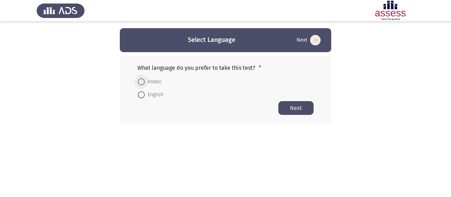
click at [150, 78] on span "Arabic" at bounding box center [153, 82] width 17 height 8
click at [145, 78] on input "Arabic" at bounding box center [141, 81] width 7 height 7
radio input "true"
click at [293, 107] on button "Next" at bounding box center [296, 108] width 35 height 14
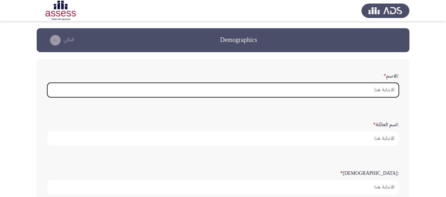
click at [377, 88] on input ":الاسم *" at bounding box center [223, 90] width 352 height 14
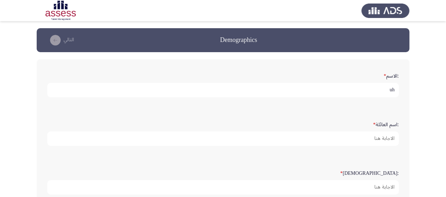
type input "u"
type input "[PERSON_NAME]"
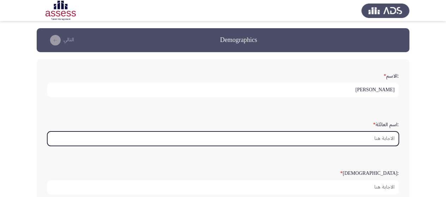
click at [379, 138] on input ":اسم العائلة *" at bounding box center [223, 139] width 352 height 14
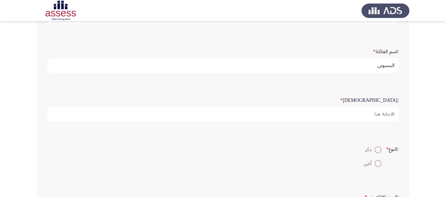
scroll to position [77, 0]
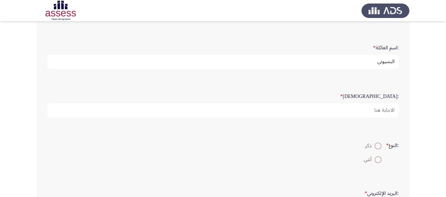
type input "البسيوني"
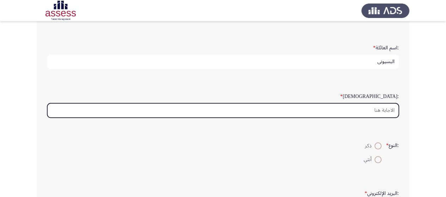
click at [389, 108] on input ":السن *" at bounding box center [223, 110] width 352 height 14
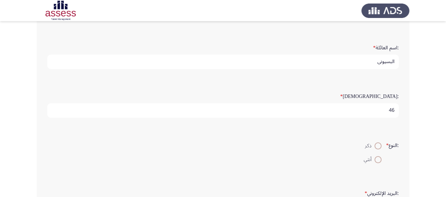
click at [389, 108] on input "46" at bounding box center [223, 110] width 352 height 14
type input "46"
click at [378, 143] on span at bounding box center [377, 145] width 7 height 7
click at [378, 143] on input "ذكر" at bounding box center [377, 145] width 7 height 7
radio input "true"
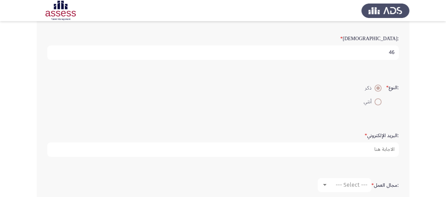
scroll to position [138, 0]
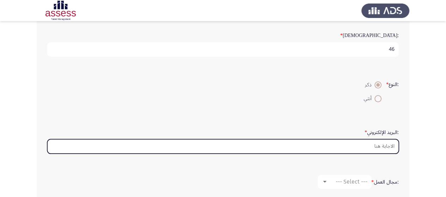
click at [382, 143] on input ":البريد الإلكتروني *" at bounding box center [223, 146] width 352 height 14
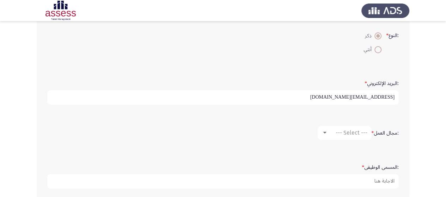
scroll to position [188, 0]
type input "[EMAIL_ADDRESS][DOMAIN_NAME]"
click at [323, 131] on div at bounding box center [325, 132] width 4 height 2
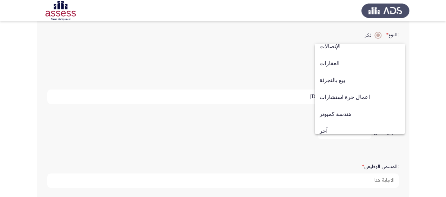
scroll to position [231, 0]
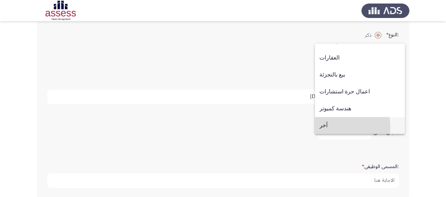
click at [325, 127] on span "آخر" at bounding box center [359, 125] width 81 height 17
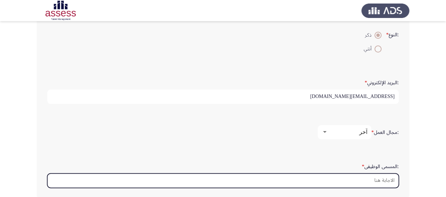
click at [374, 177] on input ":المسمى الوظيفى *" at bounding box center [223, 180] width 352 height 14
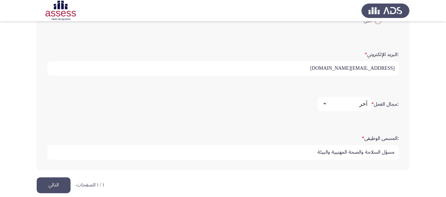
scroll to position [222, 0]
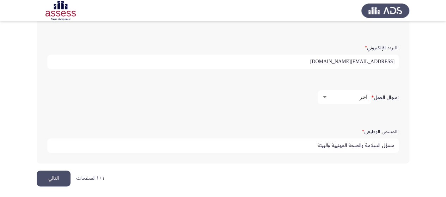
type input "مسؤل السلامة والصحة المهنيية والبيئة"
click at [60, 180] on button "التالي" at bounding box center [54, 179] width 34 height 16
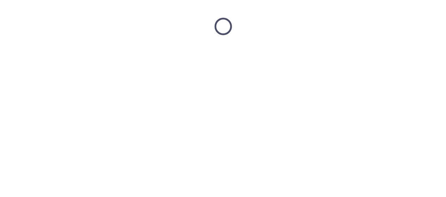
scroll to position [0, 0]
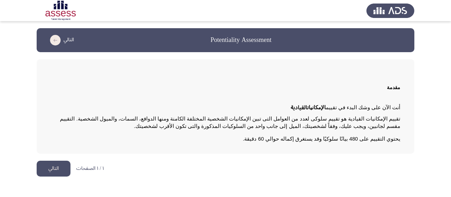
click at [60, 167] on button "التالي" at bounding box center [54, 169] width 34 height 16
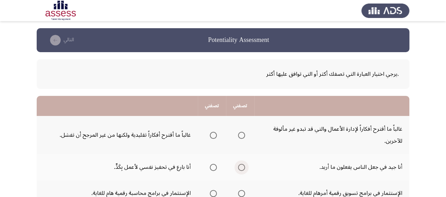
click at [242, 169] on span "Select an option" at bounding box center [241, 167] width 7 height 7
click at [242, 169] on input "Select an option" at bounding box center [241, 167] width 7 height 7
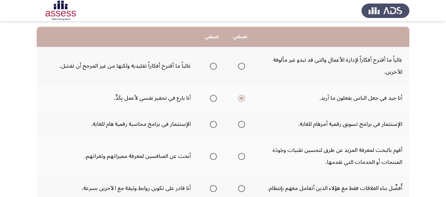
scroll to position [71, 0]
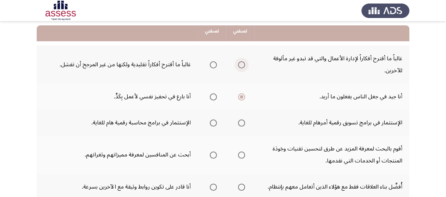
click at [240, 67] on span "Select an option" at bounding box center [241, 64] width 7 height 7
click at [240, 67] on input "Select an option" at bounding box center [241, 64] width 7 height 7
click at [236, 152] on label "Select an option" at bounding box center [240, 155] width 10 height 7
click at [238, 152] on input "Select an option" at bounding box center [241, 155] width 7 height 7
click at [240, 155] on span "Select an option" at bounding box center [242, 155] width 4 height 4
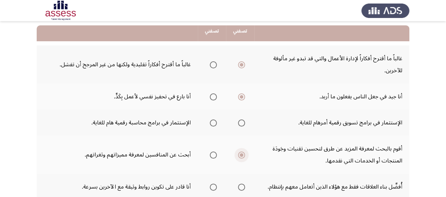
click at [240, 155] on input "Select an option" at bounding box center [241, 155] width 7 height 7
click at [241, 124] on span "Select an option" at bounding box center [241, 123] width 7 height 7
click at [241, 124] on input "Select an option" at bounding box center [241, 123] width 7 height 7
click at [211, 155] on span "Select an option" at bounding box center [213, 155] width 7 height 7
click at [211, 155] on input "Select an option" at bounding box center [213, 155] width 7 height 7
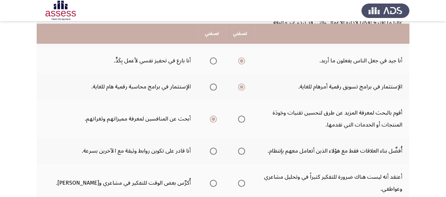
scroll to position [113, 0]
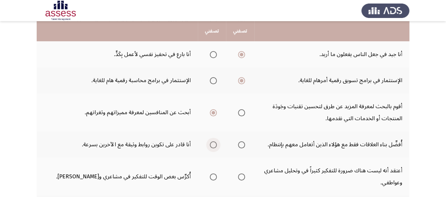
click at [213, 143] on span "Select an option" at bounding box center [213, 144] width 7 height 7
click at [213, 143] on input "Select an option" at bounding box center [213, 144] width 7 height 7
click at [211, 177] on span "Select an option" at bounding box center [213, 176] width 7 height 7
click at [211, 177] on input "Select an option" at bounding box center [213, 176] width 7 height 7
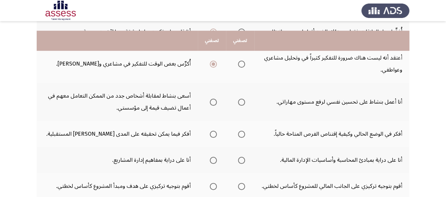
scroll to position [249, 0]
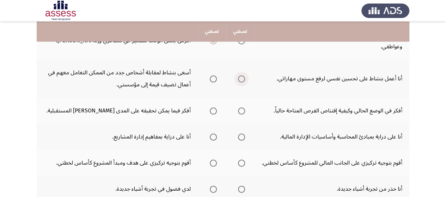
click at [240, 81] on span "Select an option" at bounding box center [241, 78] width 7 height 7
click at [240, 81] on input "Select an option" at bounding box center [241, 78] width 7 height 7
click at [212, 108] on span "Select an option" at bounding box center [213, 111] width 7 height 7
click at [212, 108] on input "Select an option" at bounding box center [213, 111] width 7 height 7
click at [213, 137] on span "Select an option" at bounding box center [213, 137] width 7 height 7
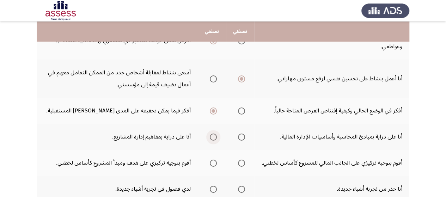
click at [213, 137] on input "Select an option" at bounding box center [213, 137] width 7 height 7
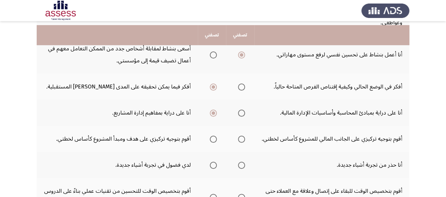
scroll to position [277, 0]
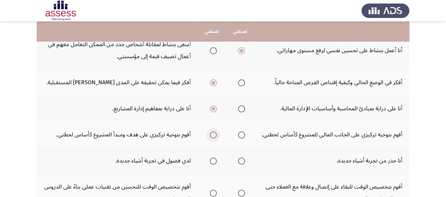
click at [214, 133] on span "Select an option" at bounding box center [213, 135] width 7 height 7
click at [214, 133] on input "Select an option" at bounding box center [213, 135] width 7 height 7
click at [212, 160] on span "Select an option" at bounding box center [213, 161] width 7 height 7
click at [212, 160] on input "Select an option" at bounding box center [213, 161] width 7 height 7
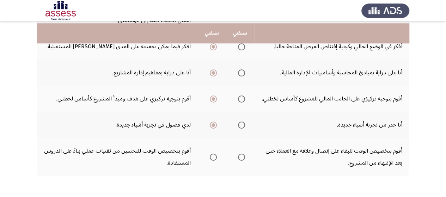
scroll to position [319, 0]
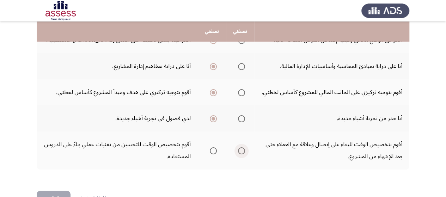
click at [239, 149] on span "Select an option" at bounding box center [241, 150] width 7 height 7
click at [239, 149] on input "Select an option" at bounding box center [241, 150] width 7 height 7
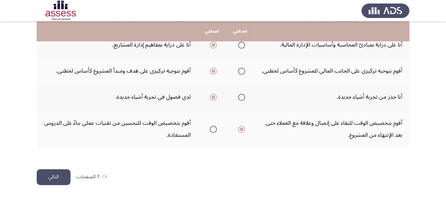
click at [55, 177] on button "التالي" at bounding box center [54, 177] width 34 height 16
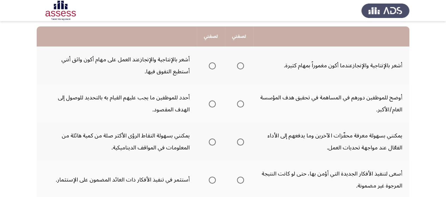
scroll to position [70, 0]
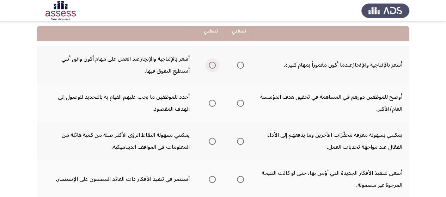
click at [215, 65] on span "Select an option" at bounding box center [212, 65] width 7 height 7
click at [215, 65] on input "Select an option" at bounding box center [212, 65] width 7 height 7
click at [214, 101] on span "Select an option" at bounding box center [212, 103] width 7 height 7
click at [214, 101] on input "Select an option" at bounding box center [212, 103] width 7 height 7
click at [240, 140] on span "Select an option" at bounding box center [240, 141] width 7 height 7
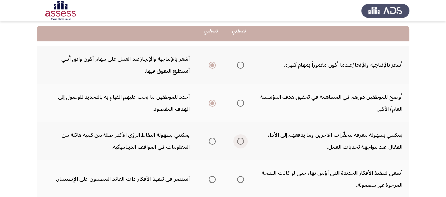
click at [240, 140] on input "Select an option" at bounding box center [240, 141] width 7 height 7
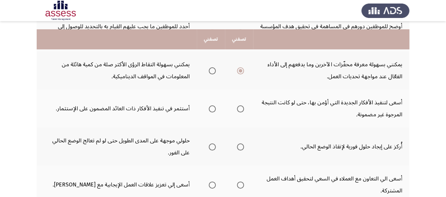
scroll to position [155, 0]
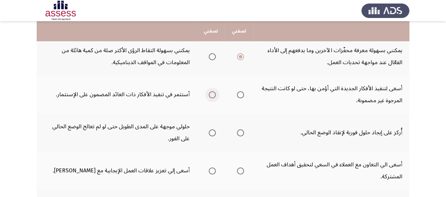
click at [214, 95] on span "Select an option" at bounding box center [212, 94] width 7 height 7
click at [214, 95] on input "Select an option" at bounding box center [212, 94] width 7 height 7
click at [241, 133] on span "Select an option" at bounding box center [240, 132] width 7 height 7
click at [241, 133] on input "Select an option" at bounding box center [240, 132] width 7 height 7
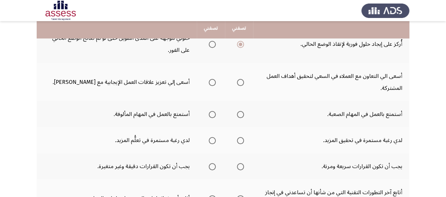
scroll to position [254, 0]
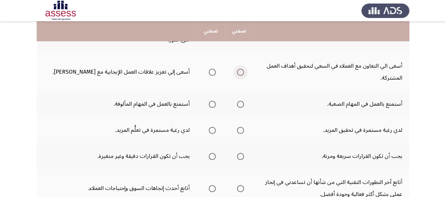
click at [243, 71] on span "Select an option" at bounding box center [240, 72] width 7 height 7
click at [243, 71] on input "Select an option" at bounding box center [240, 72] width 7 height 7
click at [242, 102] on span "Select an option" at bounding box center [240, 104] width 7 height 7
click at [242, 102] on input "Select an option" at bounding box center [240, 104] width 7 height 7
click at [240, 133] on span "Select an option" at bounding box center [240, 130] width 7 height 7
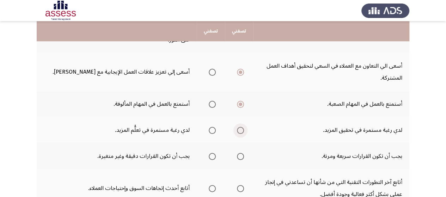
click at [240, 133] on input "Select an option" at bounding box center [240, 130] width 7 height 7
click at [212, 157] on span "Select an option" at bounding box center [212, 156] width 7 height 7
click at [212, 157] on input "Select an option" at bounding box center [212, 156] width 7 height 7
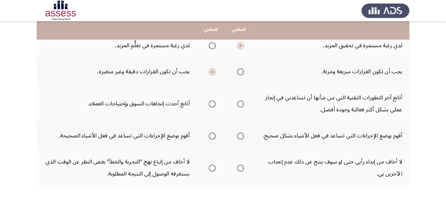
scroll to position [343, 0]
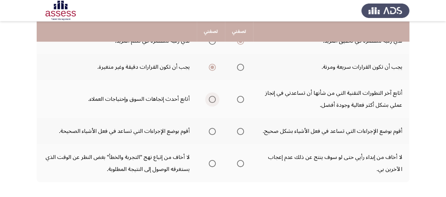
click at [210, 98] on span "Select an option" at bounding box center [212, 99] width 7 height 7
click at [210, 98] on input "Select an option" at bounding box center [212, 99] width 7 height 7
click at [212, 132] on span "Select an option" at bounding box center [212, 131] width 7 height 7
click at [212, 132] on input "Select an option" at bounding box center [212, 131] width 7 height 7
click at [242, 162] on span "Select an option" at bounding box center [240, 163] width 7 height 7
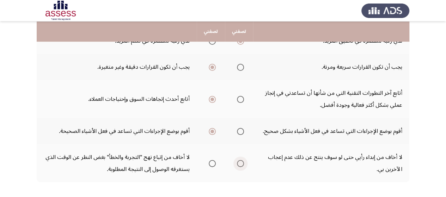
click at [242, 162] on input "Select an option" at bounding box center [240, 163] width 7 height 7
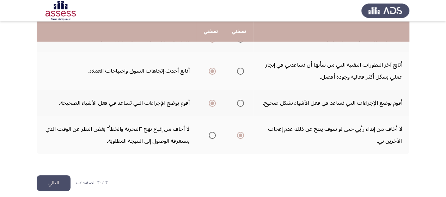
scroll to position [377, 0]
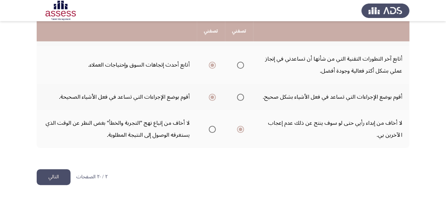
click at [59, 173] on button "التالي" at bounding box center [54, 177] width 34 height 16
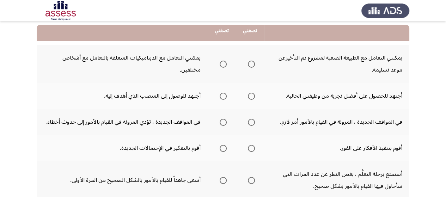
scroll to position [85, 0]
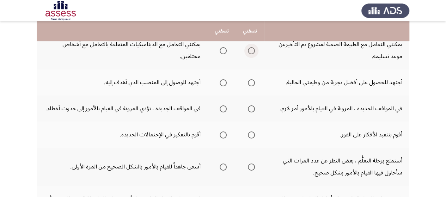
click at [250, 51] on span "Select an option" at bounding box center [251, 50] width 7 height 7
click at [250, 51] on input "Select an option" at bounding box center [251, 50] width 7 height 7
click at [224, 84] on span "Select an option" at bounding box center [223, 82] width 7 height 7
click at [224, 84] on input "Select an option" at bounding box center [223, 82] width 7 height 7
click at [223, 110] on span "Select an option" at bounding box center [223, 108] width 7 height 7
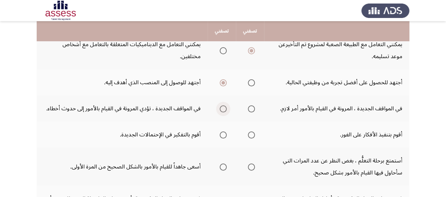
click at [223, 110] on input "Select an option" at bounding box center [223, 108] width 7 height 7
click at [225, 134] on span "Select an option" at bounding box center [223, 135] width 7 height 7
click at [225, 134] on input "Select an option" at bounding box center [223, 135] width 7 height 7
click at [222, 169] on span "Select an option" at bounding box center [223, 167] width 7 height 7
click at [222, 169] on input "Select an option" at bounding box center [223, 167] width 7 height 7
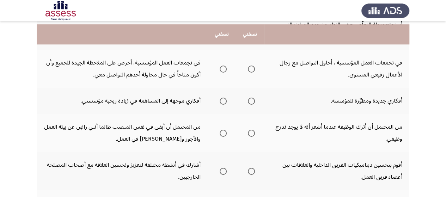
scroll to position [226, 0]
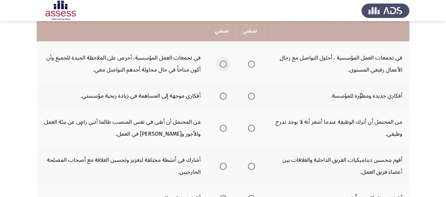
click at [224, 63] on span "Select an option" at bounding box center [223, 64] width 7 height 7
click at [224, 63] on input "Select an option" at bounding box center [223, 64] width 7 height 7
click at [250, 97] on span "Select an option" at bounding box center [251, 96] width 7 height 7
click at [250, 97] on input "Select an option" at bounding box center [251, 96] width 7 height 7
click at [250, 129] on span "Select an option" at bounding box center [251, 128] width 7 height 7
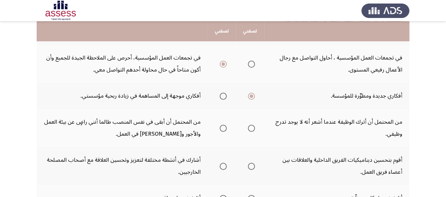
click at [250, 129] on input "Select an option" at bounding box center [251, 128] width 7 height 7
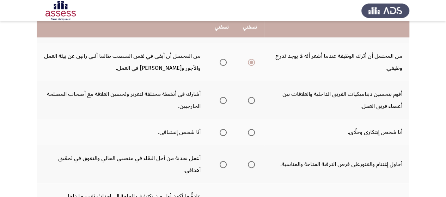
scroll to position [296, 0]
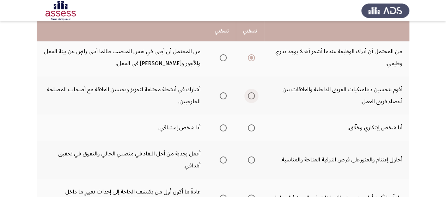
click at [249, 96] on span "Select an option" at bounding box center [251, 95] width 7 height 7
click at [249, 96] on input "Select an option" at bounding box center [251, 95] width 7 height 7
click at [250, 129] on span "Select an option" at bounding box center [251, 127] width 7 height 7
click at [250, 129] on input "Select an option" at bounding box center [251, 127] width 7 height 7
click at [252, 160] on span "Select an option" at bounding box center [251, 160] width 7 height 7
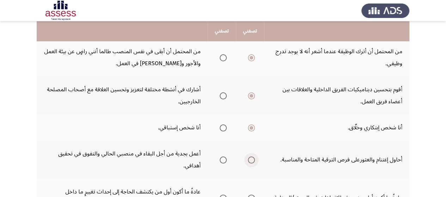
click at [252, 160] on input "Select an option" at bounding box center [251, 160] width 7 height 7
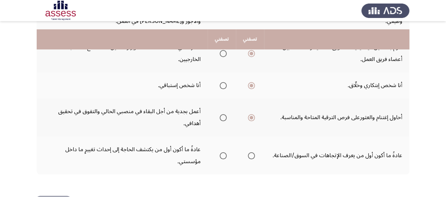
scroll to position [357, 0]
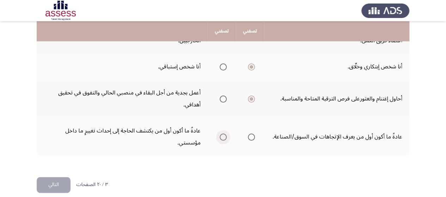
click at [221, 136] on span "Select an option" at bounding box center [223, 137] width 7 height 7
click at [221, 136] on input "Select an option" at bounding box center [223, 137] width 7 height 7
click at [48, 185] on button "التالي" at bounding box center [54, 185] width 34 height 16
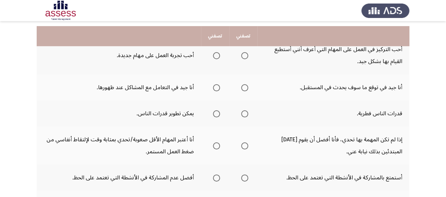
scroll to position [85, 0]
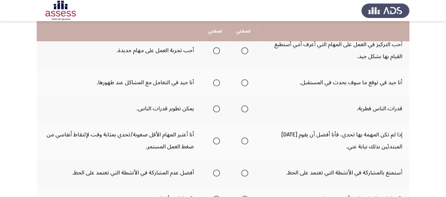
click at [216, 50] on span "Select an option" at bounding box center [216, 50] width 7 height 7
click at [216, 50] on input "Select an option" at bounding box center [216, 50] width 7 height 7
click at [245, 82] on span "Select an option" at bounding box center [244, 82] width 7 height 7
click at [245, 82] on input "Select an option" at bounding box center [244, 82] width 7 height 7
click at [218, 108] on span "Select an option" at bounding box center [216, 108] width 7 height 7
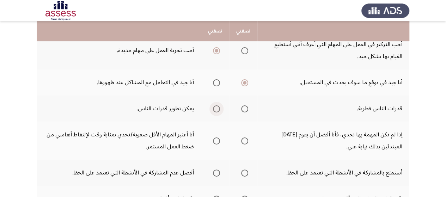
click at [218, 108] on input "Select an option" at bounding box center [216, 108] width 7 height 7
click at [246, 141] on span "Select an option" at bounding box center [244, 141] width 7 height 7
click at [246, 141] on input "Select an option" at bounding box center [244, 141] width 7 height 7
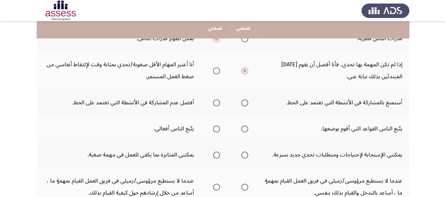
scroll to position [155, 0]
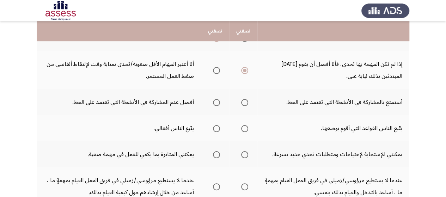
click at [215, 102] on span "Select an option" at bounding box center [216, 102] width 7 height 7
click at [215, 102] on input "Select an option" at bounding box center [216, 102] width 7 height 7
click at [244, 128] on span "Select an option" at bounding box center [244, 128] width 7 height 7
click at [244, 128] on input "Select an option" at bounding box center [244, 128] width 7 height 7
click at [244, 154] on span "Select an option" at bounding box center [244, 154] width 7 height 7
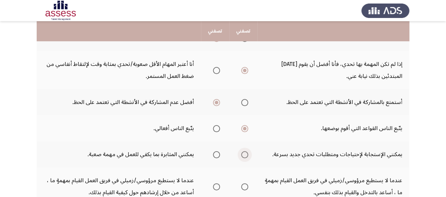
click at [244, 154] on input "Select an option" at bounding box center [244, 154] width 7 height 7
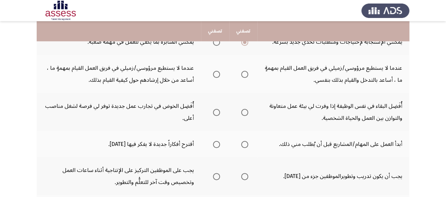
scroll to position [268, 0]
click at [217, 75] on span "Select an option" at bounding box center [216, 74] width 7 height 7
click at [217, 75] on input "Select an option" at bounding box center [216, 74] width 7 height 7
click at [216, 113] on span "Select an option" at bounding box center [216, 112] width 7 height 7
click at [216, 113] on input "Select an option" at bounding box center [216, 112] width 7 height 7
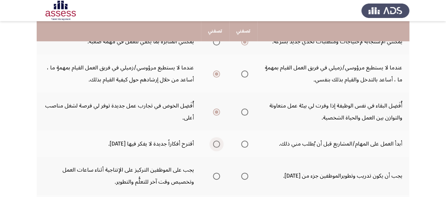
click at [216, 144] on span "Select an option" at bounding box center [216, 144] width 0 height 0
click at [216, 144] on input "Select an option" at bounding box center [216, 144] width 7 height 7
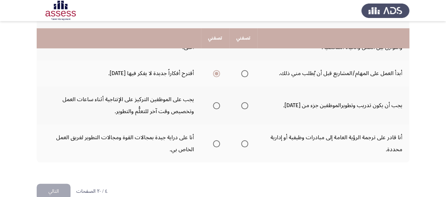
scroll to position [353, 0]
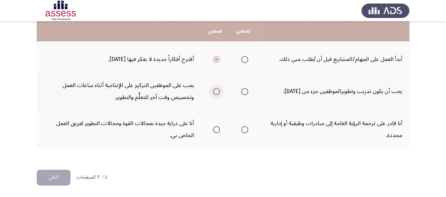
click at [219, 94] on span "Select an option" at bounding box center [216, 91] width 7 height 7
click at [219, 94] on input "Select an option" at bounding box center [216, 91] width 7 height 7
click at [244, 128] on span "Select an option" at bounding box center [244, 129] width 7 height 7
click at [244, 128] on input "Select an option" at bounding box center [244, 129] width 7 height 7
click at [62, 179] on button "التالي" at bounding box center [54, 178] width 34 height 16
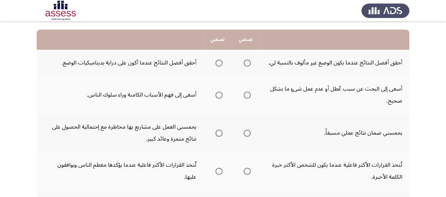
scroll to position [71, 0]
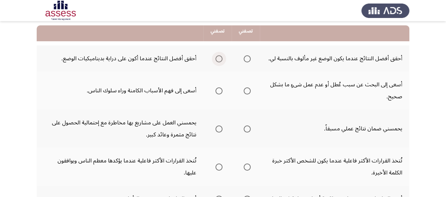
click at [219, 60] on span "Select an option" at bounding box center [218, 58] width 7 height 7
click at [219, 60] on input "Select an option" at bounding box center [218, 58] width 7 height 7
click at [217, 92] on span "Select an option" at bounding box center [218, 90] width 7 height 7
click at [217, 92] on input "Select an option" at bounding box center [218, 90] width 7 height 7
click at [218, 129] on span "Select an option" at bounding box center [218, 129] width 7 height 7
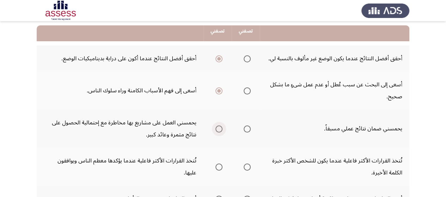
click at [218, 129] on input "Select an option" at bounding box center [218, 129] width 7 height 7
click at [249, 167] on span "Select an option" at bounding box center [247, 167] width 7 height 7
click at [249, 167] on input "Select an option" at bounding box center [247, 167] width 7 height 7
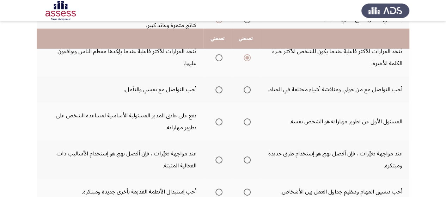
scroll to position [188, 0]
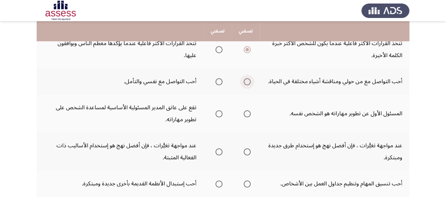
click at [246, 82] on span "Select an option" at bounding box center [247, 81] width 7 height 7
click at [246, 82] on input "Select an option" at bounding box center [247, 81] width 7 height 7
click at [218, 115] on span "Select an option" at bounding box center [218, 113] width 7 height 7
click at [218, 115] on input "Select an option" at bounding box center [218, 113] width 7 height 7
click at [216, 151] on span "Select an option" at bounding box center [218, 151] width 7 height 7
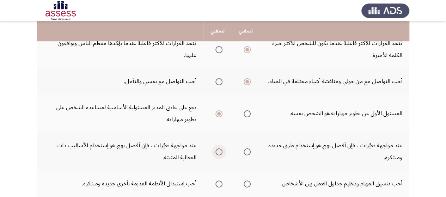
click at [216, 151] on input "Select an option" at bounding box center [218, 151] width 7 height 7
click at [220, 183] on span "Select an option" at bounding box center [218, 184] width 7 height 7
click at [220, 183] on input "Select an option" at bounding box center [218, 184] width 7 height 7
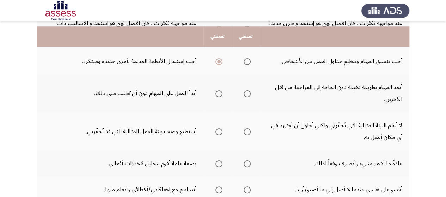
scroll to position [324, 0]
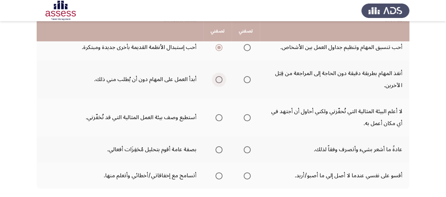
click at [218, 79] on span "Select an option" at bounding box center [218, 79] width 7 height 7
click at [218, 79] on input "Select an option" at bounding box center [218, 79] width 7 height 7
click at [246, 116] on span "Select an option" at bounding box center [247, 117] width 7 height 7
click at [246, 116] on input "Select an option" at bounding box center [247, 117] width 7 height 7
click at [217, 152] on span "Select an option" at bounding box center [218, 149] width 7 height 7
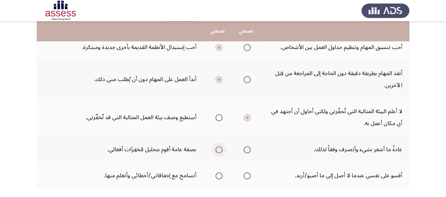
click at [217, 152] on input "Select an option" at bounding box center [218, 149] width 7 height 7
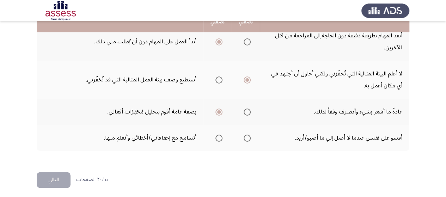
scroll to position [365, 0]
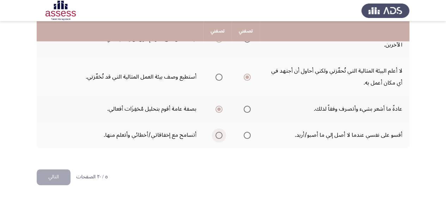
click at [217, 136] on span "Select an option" at bounding box center [218, 135] width 7 height 7
click at [217, 136] on input "Select an option" at bounding box center [218, 135] width 7 height 7
click at [53, 179] on button "التالي" at bounding box center [54, 177] width 34 height 16
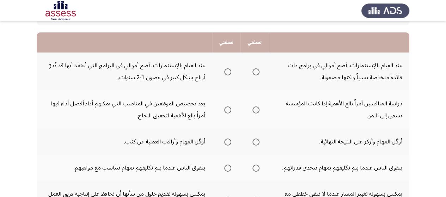
scroll to position [71, 0]
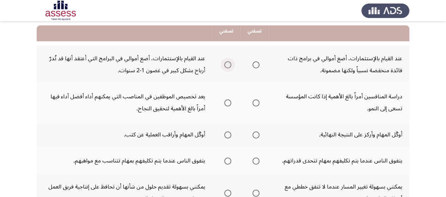
click at [229, 63] on span "Select an option" at bounding box center [227, 64] width 7 height 7
click at [229, 63] on input "Select an option" at bounding box center [227, 64] width 7 height 7
click at [256, 105] on span "Select an option" at bounding box center [255, 102] width 7 height 7
click at [256, 105] on input "Select an option" at bounding box center [255, 102] width 7 height 7
click at [229, 134] on span "Select an option" at bounding box center [227, 135] width 7 height 7
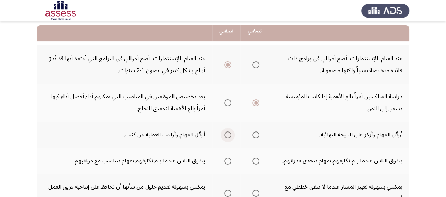
click at [229, 134] on input "Select an option" at bounding box center [227, 135] width 7 height 7
click at [228, 160] on span "Select an option" at bounding box center [227, 161] width 7 height 7
click at [228, 160] on input "Select an option" at bounding box center [227, 161] width 7 height 7
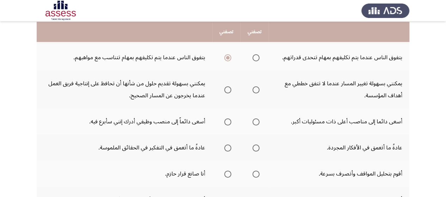
scroll to position [188, 0]
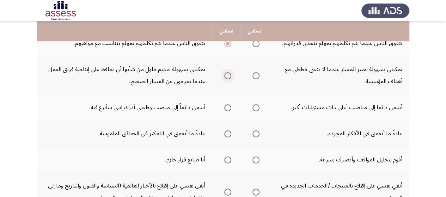
click at [227, 76] on span "Select an option" at bounding box center [227, 75] width 7 height 7
click at [227, 76] on input "Select an option" at bounding box center [227, 75] width 7 height 7
click at [228, 110] on span "Select an option" at bounding box center [227, 107] width 7 height 7
click at [228, 110] on input "Select an option" at bounding box center [227, 107] width 7 height 7
click at [226, 131] on span "Select an option" at bounding box center [227, 133] width 7 height 7
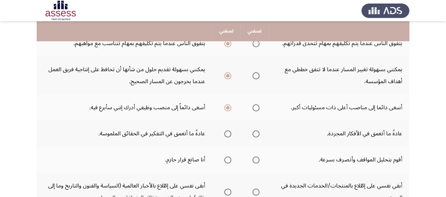
click at [226, 131] on input "Select an option" at bounding box center [227, 133] width 7 height 7
click at [257, 161] on span "Select an option" at bounding box center [255, 160] width 7 height 7
click at [257, 161] on input "Select an option" at bounding box center [255, 160] width 7 height 7
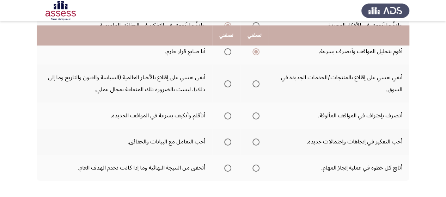
scroll to position [304, 0]
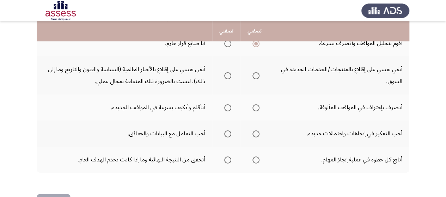
click at [227, 77] on span "Select an option" at bounding box center [227, 75] width 7 height 7
click at [227, 77] on input "Select an option" at bounding box center [227, 75] width 7 height 7
click at [257, 108] on span "Select an option" at bounding box center [255, 107] width 7 height 7
click at [257, 108] on input "Select an option" at bounding box center [255, 107] width 7 height 7
click at [257, 134] on span "Select an option" at bounding box center [255, 133] width 7 height 7
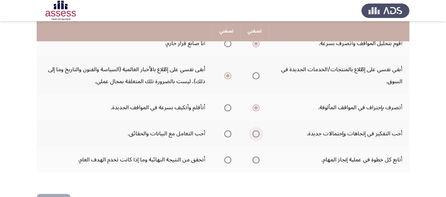
click at [257, 134] on input "Select an option" at bounding box center [255, 133] width 7 height 7
click at [255, 158] on span "Select an option" at bounding box center [255, 160] width 7 height 7
click at [255, 158] on input "Select an option" at bounding box center [255, 160] width 7 height 7
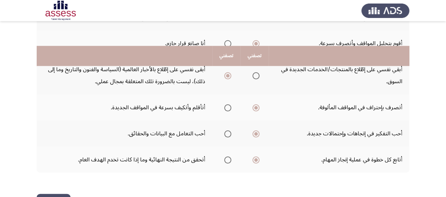
scroll to position [329, 0]
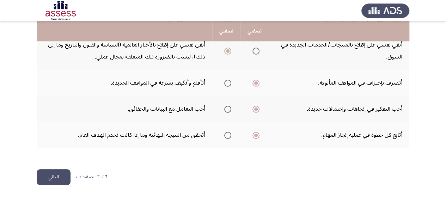
click at [55, 175] on button "التالي" at bounding box center [54, 177] width 34 height 16
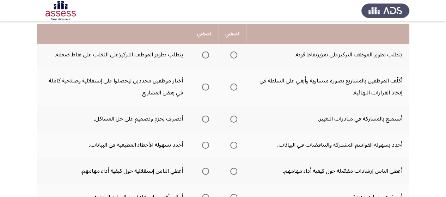
scroll to position [77, 0]
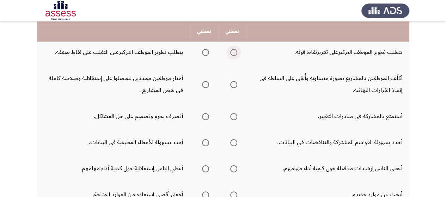
click at [233, 53] on span "Select an option" at bounding box center [233, 52] width 7 height 7
click at [233, 53] on input "Select an option" at bounding box center [233, 52] width 7 height 7
click at [234, 84] on span "Select an option" at bounding box center [233, 84] width 7 height 7
click at [234, 84] on input "Select an option" at bounding box center [233, 84] width 7 height 7
click at [234, 116] on span "Select an option" at bounding box center [233, 116] width 7 height 7
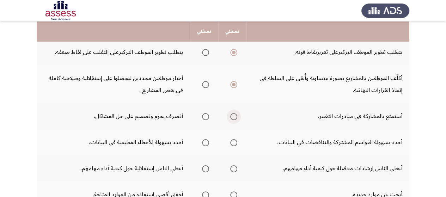
click at [234, 116] on input "Select an option" at bounding box center [233, 116] width 7 height 7
click at [233, 143] on span "Select an option" at bounding box center [233, 142] width 7 height 7
click at [233, 143] on input "Select an option" at bounding box center [233, 142] width 7 height 7
click at [233, 166] on span "Select an option" at bounding box center [233, 168] width 7 height 7
click at [233, 166] on input "Select an option" at bounding box center [233, 168] width 7 height 7
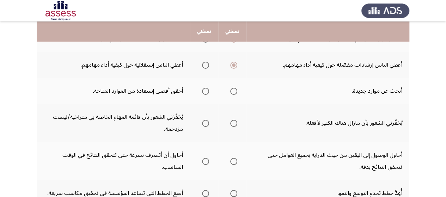
scroll to position [195, 0]
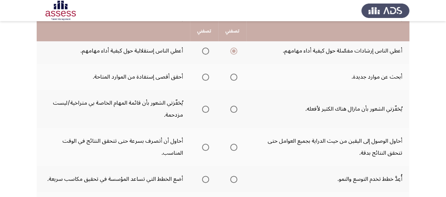
click at [235, 76] on span "Select an option" at bounding box center [233, 77] width 7 height 7
click at [235, 76] on input "Select an option" at bounding box center [233, 77] width 7 height 7
click at [235, 109] on span "Select an option" at bounding box center [233, 109] width 7 height 7
click at [235, 109] on input "Select an option" at bounding box center [233, 109] width 7 height 7
click at [232, 147] on span "Select an option" at bounding box center [233, 147] width 7 height 7
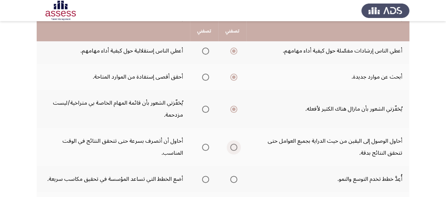
click at [232, 147] on input "Select an option" at bounding box center [233, 147] width 7 height 7
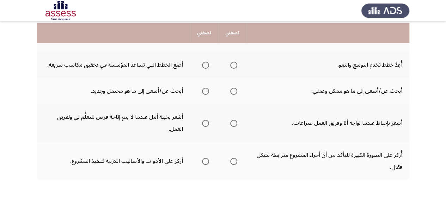
scroll to position [312, 0]
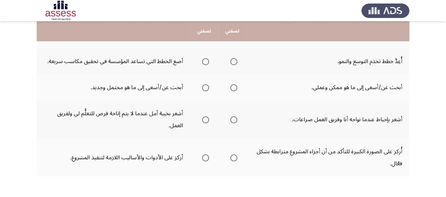
click at [208, 63] on span "Select an option" at bounding box center [205, 61] width 7 height 7
click at [208, 63] on input "Select an option" at bounding box center [205, 61] width 7 height 7
click at [233, 88] on span "Select an option" at bounding box center [233, 87] width 7 height 7
click at [233, 88] on input "Select an option" at bounding box center [233, 87] width 7 height 7
click at [205, 120] on span "Select an option" at bounding box center [205, 119] width 7 height 7
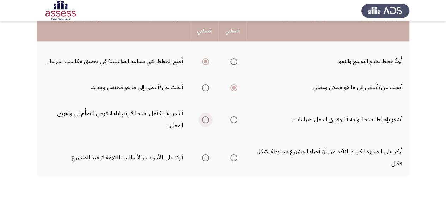
click at [205, 120] on input "Select an option" at bounding box center [205, 119] width 7 height 7
click at [233, 160] on span "Select an option" at bounding box center [233, 157] width 7 height 7
click at [233, 160] on input "Select an option" at bounding box center [233, 157] width 7 height 7
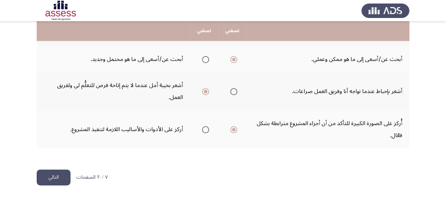
scroll to position [341, 0]
click at [61, 176] on button "التالي" at bounding box center [54, 177] width 34 height 16
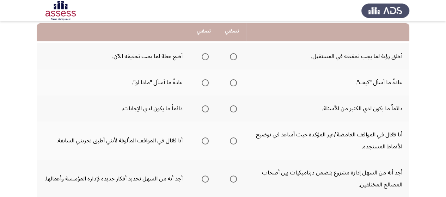
scroll to position [71, 0]
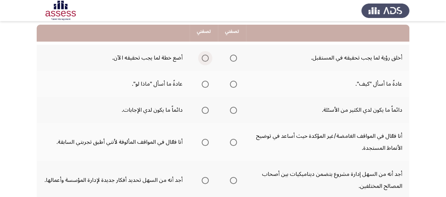
click at [204, 59] on span "Select an option" at bounding box center [205, 58] width 7 height 7
click at [204, 59] on input "Select an option" at bounding box center [205, 58] width 7 height 7
click at [204, 83] on span "Select an option" at bounding box center [205, 84] width 7 height 7
click at [204, 83] on input "Select an option" at bounding box center [205, 84] width 7 height 7
click at [204, 111] on span "Select an option" at bounding box center [205, 110] width 7 height 7
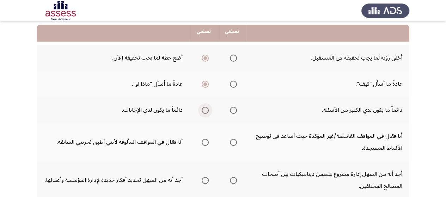
click at [204, 111] on input "Select an option" at bounding box center [205, 110] width 7 height 7
click at [234, 139] on span "Select an option" at bounding box center [233, 142] width 7 height 7
click at [234, 139] on input "Select an option" at bounding box center [233, 142] width 7 height 7
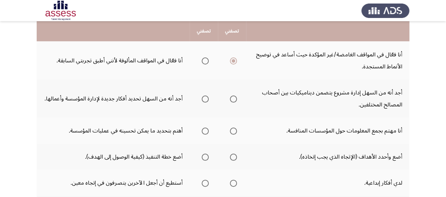
scroll to position [156, 0]
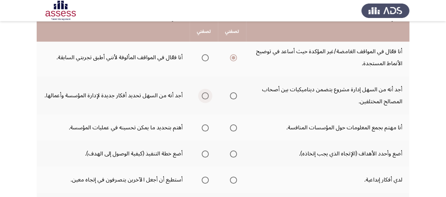
click at [202, 96] on span "Select an option" at bounding box center [205, 95] width 7 height 7
click at [202, 96] on input "Select an option" at bounding box center [205, 95] width 7 height 7
click at [231, 128] on span "Select an option" at bounding box center [233, 127] width 7 height 7
click at [231, 128] on input "Select an option" at bounding box center [233, 127] width 7 height 7
click at [207, 152] on span "Select an option" at bounding box center [205, 154] width 7 height 7
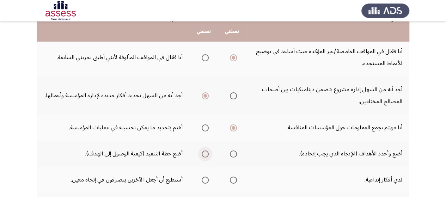
click at [207, 152] on input "Select an option" at bounding box center [205, 154] width 7 height 7
click at [234, 179] on span "Select an option" at bounding box center [233, 180] width 7 height 7
click at [234, 179] on input "Select an option" at bounding box center [233, 180] width 7 height 7
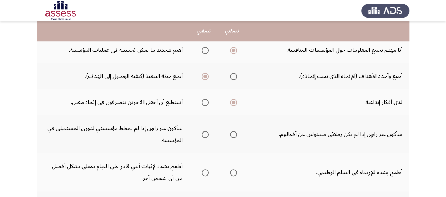
scroll to position [247, 0]
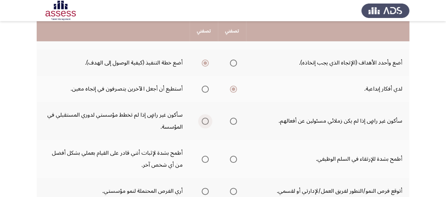
click at [207, 121] on span "Select an option" at bounding box center [205, 121] width 7 height 7
click at [207, 121] on input "Select an option" at bounding box center [205, 121] width 7 height 7
click at [203, 159] on span "Select an option" at bounding box center [205, 159] width 7 height 7
click at [203, 159] on input "Select an option" at bounding box center [205, 159] width 7 height 7
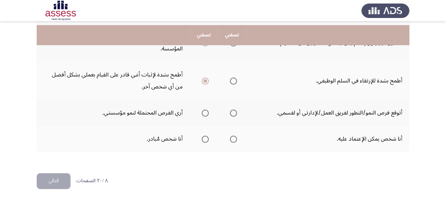
scroll to position [329, 0]
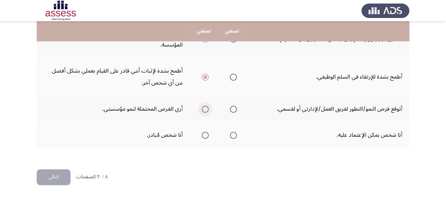
click at [204, 108] on span "Select an option" at bounding box center [205, 109] width 7 height 7
click at [204, 108] on input "Select an option" at bounding box center [205, 109] width 7 height 7
click at [233, 135] on span "Select an option" at bounding box center [233, 135] width 7 height 7
click at [233, 135] on input "Select an option" at bounding box center [233, 135] width 7 height 7
click at [47, 178] on button "التالي" at bounding box center [54, 177] width 34 height 16
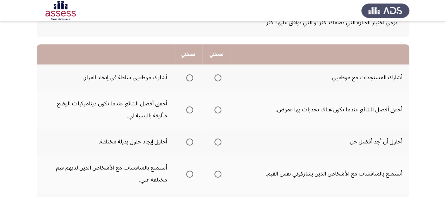
scroll to position [56, 0]
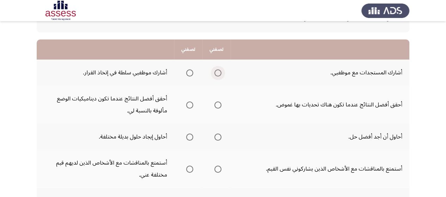
click at [218, 72] on span "Select an option" at bounding box center [217, 72] width 7 height 7
click at [218, 72] on input "Select an option" at bounding box center [217, 72] width 7 height 7
click at [219, 104] on span "Select an option" at bounding box center [217, 105] width 7 height 7
click at [219, 104] on input "Select an option" at bounding box center [217, 105] width 7 height 7
click at [193, 136] on span "Select an option" at bounding box center [189, 137] width 7 height 7
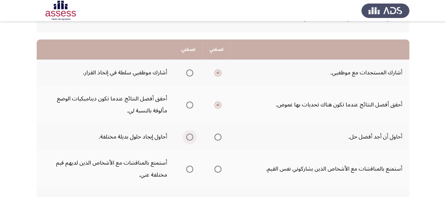
click at [193, 136] on input "Select an option" at bounding box center [189, 137] width 7 height 7
click at [190, 170] on span "Select an option" at bounding box center [189, 169] width 7 height 7
click at [190, 170] on input "Select an option" at bounding box center [189, 169] width 7 height 7
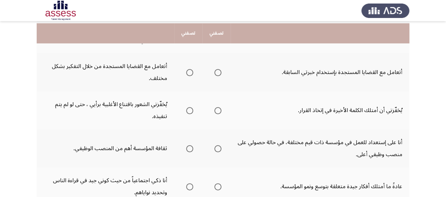
scroll to position [197, 0]
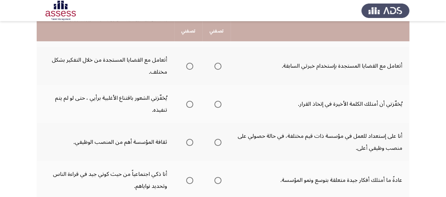
click at [189, 65] on span "Select an option" at bounding box center [189, 66] width 7 height 7
click at [189, 65] on input "Select an option" at bounding box center [189, 66] width 7 height 7
click at [218, 105] on span "Select an option" at bounding box center [217, 104] width 7 height 7
click at [218, 105] on input "Select an option" at bounding box center [217, 104] width 7 height 7
click at [218, 105] on span "Select an option" at bounding box center [218, 105] width 4 height 4
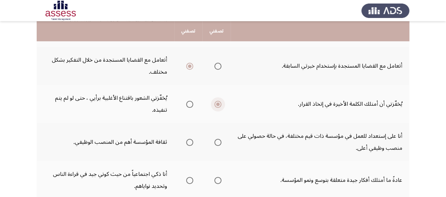
click at [218, 105] on input "Select an option" at bounding box center [217, 104] width 7 height 7
click at [190, 142] on span "Select an option" at bounding box center [189, 142] width 7 height 7
click at [190, 142] on input "Select an option" at bounding box center [189, 142] width 7 height 7
click at [188, 181] on span "Select an option" at bounding box center [189, 180] width 7 height 7
click at [188, 181] on input "Select an option" at bounding box center [189, 180] width 7 height 7
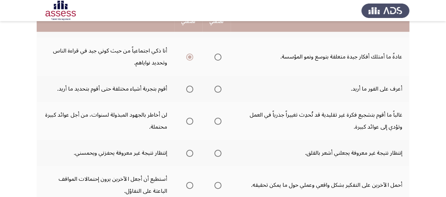
scroll to position [324, 0]
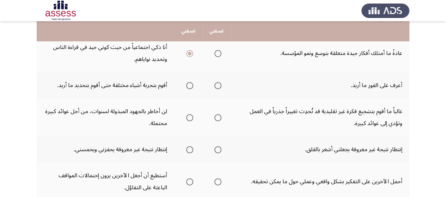
click at [216, 86] on span "Select an option" at bounding box center [217, 85] width 7 height 7
click at [216, 86] on input "Select an option" at bounding box center [217, 85] width 7 height 7
click at [217, 118] on span "Select an option" at bounding box center [217, 117] width 7 height 7
click at [217, 118] on input "Select an option" at bounding box center [217, 117] width 7 height 7
click at [220, 151] on span "Select an option" at bounding box center [217, 149] width 7 height 7
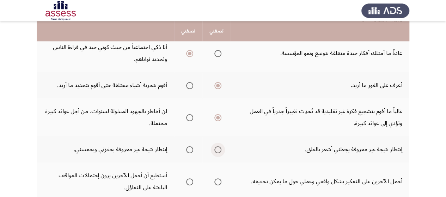
click at [220, 151] on input "Select an option" at bounding box center [217, 149] width 7 height 7
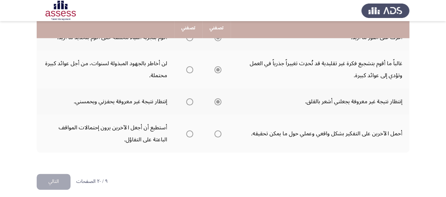
scroll to position [377, 0]
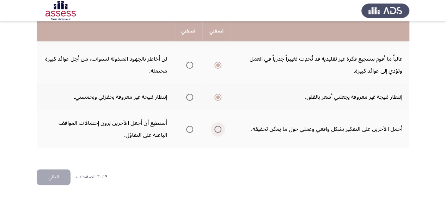
click at [218, 129] on span "Select an option" at bounding box center [217, 129] width 7 height 7
click at [218, 129] on input "Select an option" at bounding box center [217, 129] width 7 height 7
click at [45, 179] on button "التالي" at bounding box center [54, 177] width 34 height 16
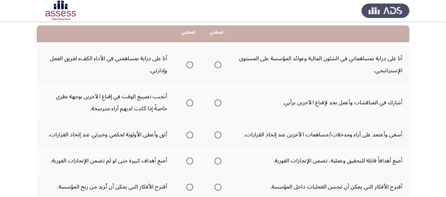
scroll to position [85, 0]
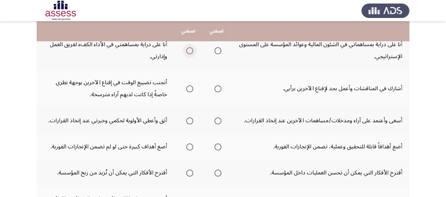
click at [190, 53] on span "Select an option" at bounding box center [189, 50] width 7 height 7
click at [190, 53] on input "Select an option" at bounding box center [189, 50] width 7 height 7
click at [216, 91] on span "Select an option" at bounding box center [217, 88] width 7 height 7
click at [216, 91] on input "Select an option" at bounding box center [217, 88] width 7 height 7
click at [218, 120] on span "Select an option" at bounding box center [217, 120] width 7 height 7
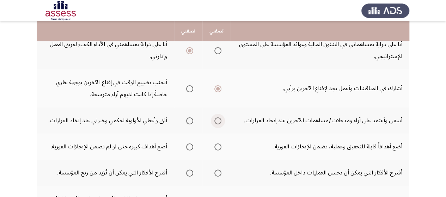
click at [218, 120] on input "Select an option" at bounding box center [217, 120] width 7 height 7
click at [216, 146] on span "Select an option" at bounding box center [217, 146] width 7 height 7
click at [216, 146] on input "Select an option" at bounding box center [217, 146] width 7 height 7
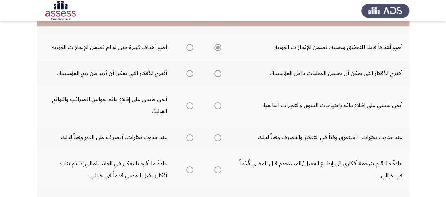
scroll to position [193, 0]
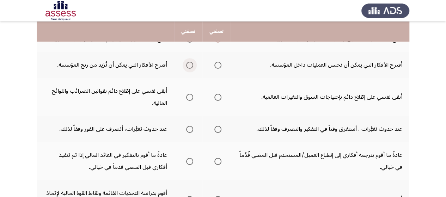
click at [190, 62] on span "Select an option" at bounding box center [189, 65] width 7 height 7
click at [190, 62] on input "Select an option" at bounding box center [189, 65] width 7 height 7
click at [218, 97] on span "Select an option" at bounding box center [217, 97] width 7 height 7
click at [218, 97] on input "Select an option" at bounding box center [217, 97] width 7 height 7
click at [191, 129] on span "Select an option" at bounding box center [189, 129] width 7 height 7
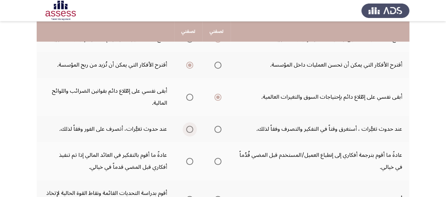
click at [191, 129] on input "Select an option" at bounding box center [189, 129] width 7 height 7
click at [219, 158] on span "Select an option" at bounding box center [217, 161] width 7 height 7
click at [219, 158] on input "Select an option" at bounding box center [217, 161] width 7 height 7
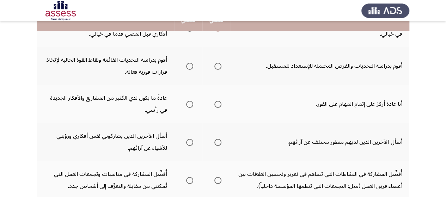
scroll to position [329, 0]
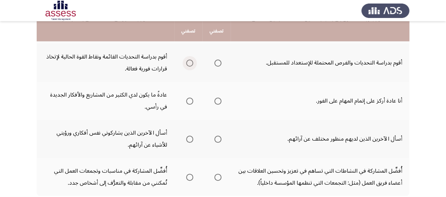
click at [190, 63] on span "Select an option" at bounding box center [189, 63] width 7 height 7
click at [190, 63] on input "Select an option" at bounding box center [189, 63] width 7 height 7
click at [219, 100] on span "Select an option" at bounding box center [217, 101] width 7 height 7
click at [219, 100] on input "Select an option" at bounding box center [217, 101] width 7 height 7
click at [217, 141] on span "Select an option" at bounding box center [217, 139] width 7 height 7
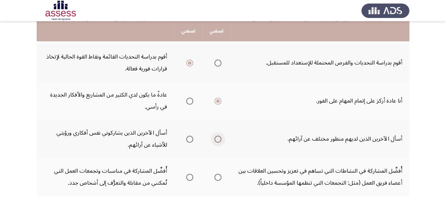
click at [217, 141] on input "Select an option" at bounding box center [217, 139] width 7 height 7
click at [192, 177] on span "Select an option" at bounding box center [189, 177] width 7 height 7
click at [192, 177] on input "Select an option" at bounding box center [189, 177] width 7 height 7
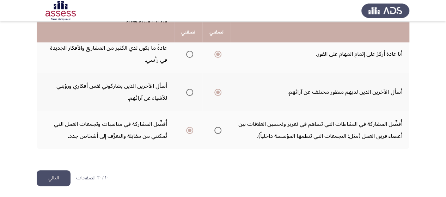
scroll to position [377, 0]
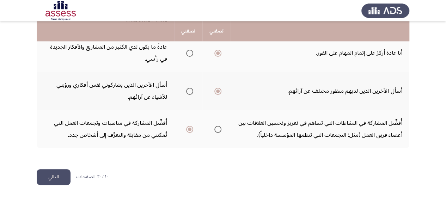
click at [59, 173] on button "التالي" at bounding box center [54, 177] width 34 height 16
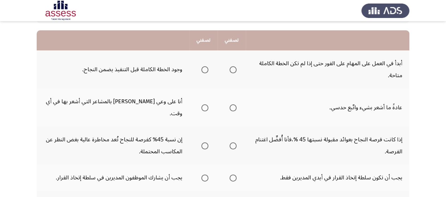
scroll to position [80, 0]
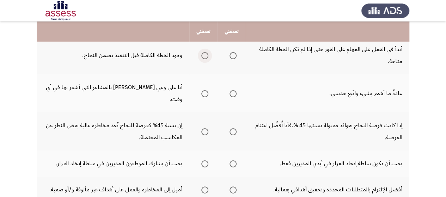
click at [203, 56] on span "Select an option" at bounding box center [204, 55] width 7 height 7
click at [203, 56] on input "Select an option" at bounding box center [204, 55] width 7 height 7
click at [207, 90] on span "Select an option" at bounding box center [204, 93] width 7 height 7
click at [207, 90] on input "Select an option" at bounding box center [204, 93] width 7 height 7
click at [235, 128] on span "Select an option" at bounding box center [233, 131] width 7 height 7
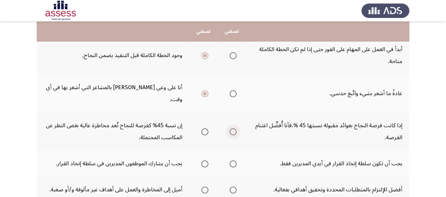
click at [235, 128] on input "Select an option" at bounding box center [233, 131] width 7 height 7
click at [202, 160] on span "Select an option" at bounding box center [204, 163] width 7 height 7
click at [202, 160] on input "Select an option" at bounding box center [204, 163] width 7 height 7
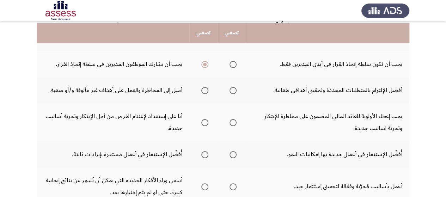
scroll to position [183, 0]
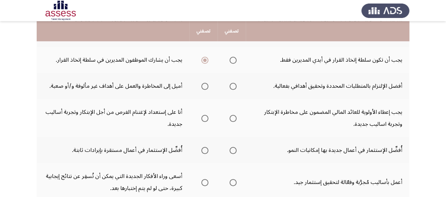
click at [236, 83] on span "Select an option" at bounding box center [233, 86] width 7 height 7
click at [236, 83] on input "Select an option" at bounding box center [233, 86] width 7 height 7
click at [231, 115] on span "Select an option" at bounding box center [233, 118] width 7 height 7
click at [231, 115] on input "Select an option" at bounding box center [233, 118] width 7 height 7
click at [233, 147] on span "Select an option" at bounding box center [233, 150] width 7 height 7
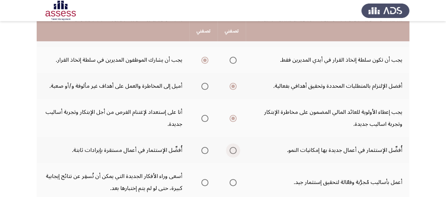
click at [233, 147] on input "Select an option" at bounding box center [233, 150] width 7 height 7
click at [231, 179] on span "Select an option" at bounding box center [233, 182] width 7 height 7
click at [231, 179] on input "Select an option" at bounding box center [233, 182] width 7 height 7
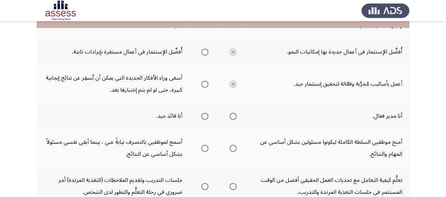
scroll to position [282, 0]
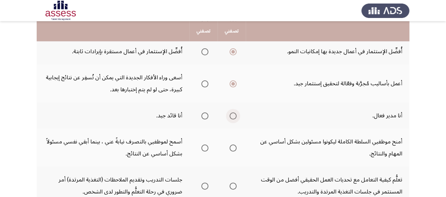
click at [234, 112] on span "Select an option" at bounding box center [233, 115] width 7 height 7
click at [234, 112] on input "Select an option" at bounding box center [233, 115] width 7 height 7
click at [204, 145] on span "Select an option" at bounding box center [204, 148] width 7 height 7
click at [204, 145] on input "Select an option" at bounding box center [204, 148] width 7 height 7
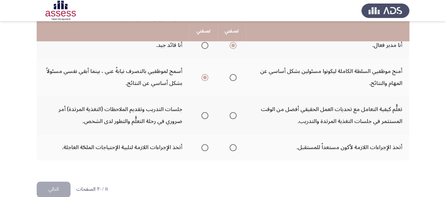
scroll to position [353, 0]
click at [231, 112] on span "Select an option" at bounding box center [233, 115] width 7 height 7
click at [231, 112] on input "Select an option" at bounding box center [233, 115] width 7 height 7
click at [233, 144] on span "Select an option" at bounding box center [233, 147] width 7 height 7
click at [233, 144] on input "Select an option" at bounding box center [233, 147] width 7 height 7
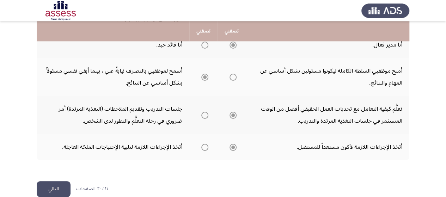
click at [54, 181] on button "التالي" at bounding box center [54, 189] width 34 height 16
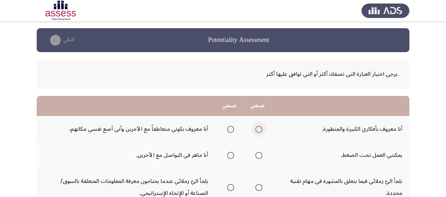
click at [259, 129] on span "Select an option" at bounding box center [258, 129] width 7 height 7
click at [259, 129] on input "Select an option" at bounding box center [258, 129] width 7 height 7
click at [260, 157] on span "Select an option" at bounding box center [258, 155] width 7 height 7
click at [260, 157] on input "Select an option" at bounding box center [258, 155] width 7 height 7
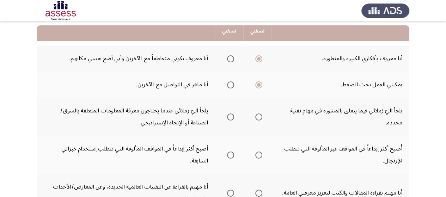
scroll to position [85, 0]
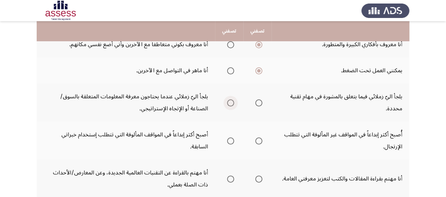
click at [231, 100] on span "Select an option" at bounding box center [230, 102] width 7 height 7
click at [231, 100] on input "Select an option" at bounding box center [230, 102] width 7 height 7
click at [259, 141] on span "Select an option" at bounding box center [258, 141] width 7 height 7
click at [259, 141] on input "Select an option" at bounding box center [258, 141] width 7 height 7
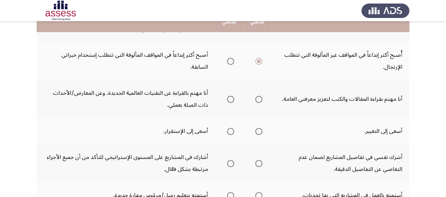
scroll to position [169, 0]
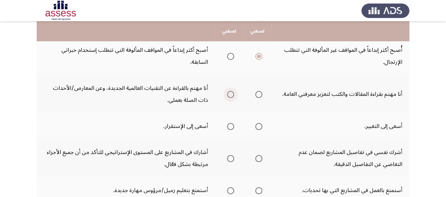
click at [229, 94] on span "Select an option" at bounding box center [230, 94] width 7 height 7
click at [229, 94] on input "Select an option" at bounding box center [230, 94] width 7 height 7
click at [259, 125] on span "Select an option" at bounding box center [258, 126] width 7 height 7
click at [259, 125] on input "Select an option" at bounding box center [258, 126] width 7 height 7
click at [231, 158] on span "Select an option" at bounding box center [230, 158] width 7 height 7
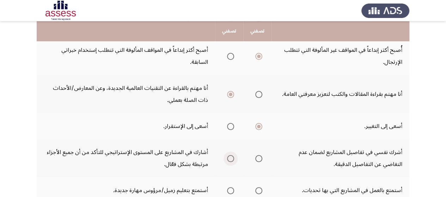
click at [231, 158] on input "Select an option" at bounding box center [230, 158] width 7 height 7
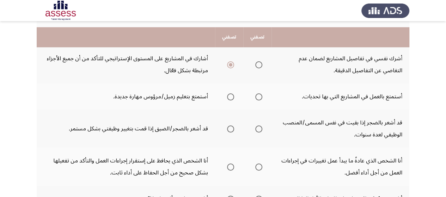
scroll to position [282, 0]
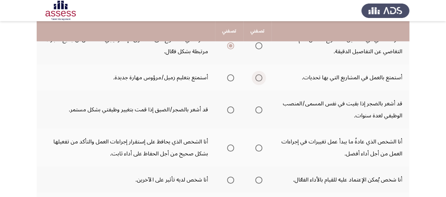
click at [257, 75] on span "Select an option" at bounding box center [258, 77] width 7 height 7
click at [257, 75] on input "Select an option" at bounding box center [258, 77] width 7 height 7
click at [258, 108] on span "Select an option" at bounding box center [258, 109] width 7 height 7
click at [258, 108] on input "Select an option" at bounding box center [258, 109] width 7 height 7
click at [259, 147] on span "Select an option" at bounding box center [258, 148] width 7 height 7
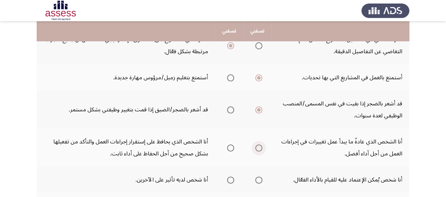
click at [259, 147] on input "Select an option" at bounding box center [258, 148] width 7 height 7
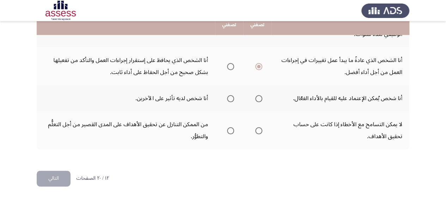
scroll to position [365, 0]
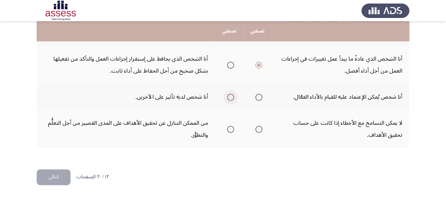
click at [231, 97] on span "Select an option" at bounding box center [230, 97] width 7 height 7
click at [231, 97] on input "Select an option" at bounding box center [230, 97] width 7 height 7
click at [257, 129] on span "Select an option" at bounding box center [258, 129] width 7 height 7
click at [257, 129] on input "Select an option" at bounding box center [258, 129] width 7 height 7
click at [49, 177] on button "التالي" at bounding box center [54, 177] width 34 height 16
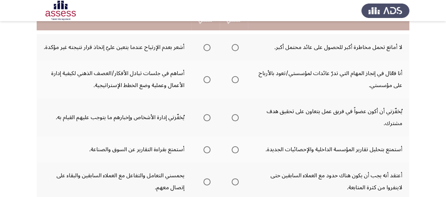
scroll to position [85, 0]
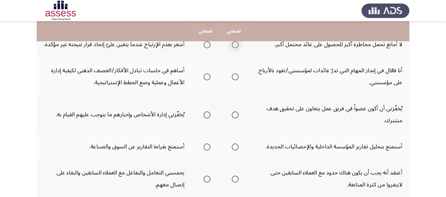
click at [234, 43] on span "Select an option" at bounding box center [235, 44] width 7 height 7
click at [234, 43] on input "Select an option" at bounding box center [235, 44] width 7 height 7
click at [239, 76] on th at bounding box center [234, 76] width 28 height 38
click at [237, 76] on span "Select an option" at bounding box center [235, 76] width 7 height 7
click at [237, 76] on input "Select an option" at bounding box center [235, 76] width 7 height 7
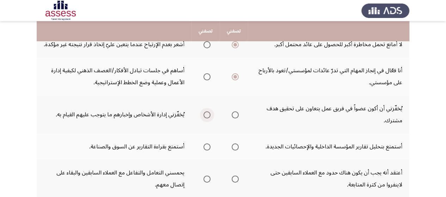
click at [206, 115] on span "Select an option" at bounding box center [206, 114] width 7 height 7
click at [206, 115] on input "Select an option" at bounding box center [206, 114] width 7 height 7
click at [206, 148] on span "Select an option" at bounding box center [206, 146] width 7 height 7
click at [206, 148] on input "Select an option" at bounding box center [206, 146] width 7 height 7
click at [206, 179] on span "Select an option" at bounding box center [206, 179] width 7 height 7
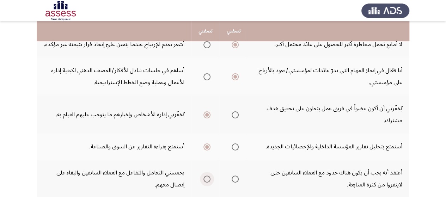
click at [206, 179] on input "Select an option" at bounding box center [206, 179] width 7 height 7
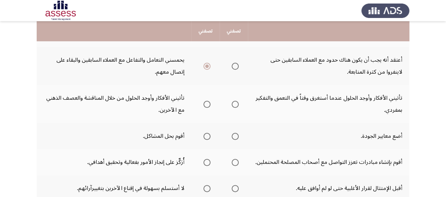
scroll to position [212, 0]
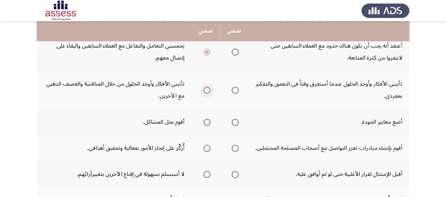
click at [205, 90] on span "Select an option" at bounding box center [206, 90] width 7 height 7
click at [205, 90] on input "Select an option" at bounding box center [206, 90] width 7 height 7
click at [209, 121] on span "Select an option" at bounding box center [206, 122] width 7 height 7
click at [209, 121] on input "Select an option" at bounding box center [206, 122] width 7 height 7
click at [205, 147] on span "Select an option" at bounding box center [206, 148] width 7 height 7
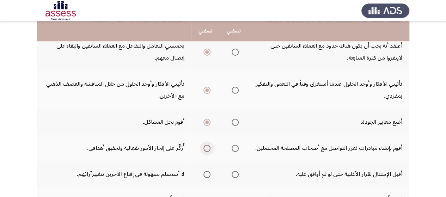
click at [205, 147] on input "Select an option" at bounding box center [206, 148] width 7 height 7
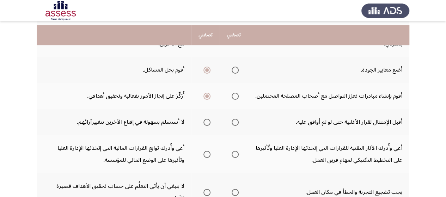
scroll to position [260, 0]
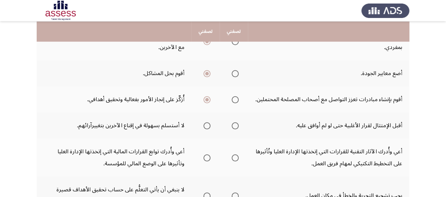
click at [209, 126] on span "Select an option" at bounding box center [206, 125] width 7 height 7
click at [209, 126] on input "Select an option" at bounding box center [206, 125] width 7 height 7
click at [233, 155] on span "Select an option" at bounding box center [235, 157] width 7 height 7
click at [233, 155] on input "Select an option" at bounding box center [235, 157] width 7 height 7
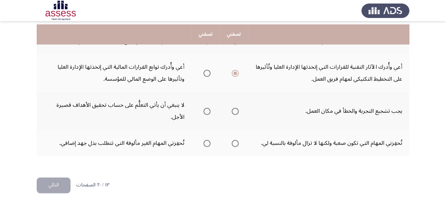
scroll to position [353, 0]
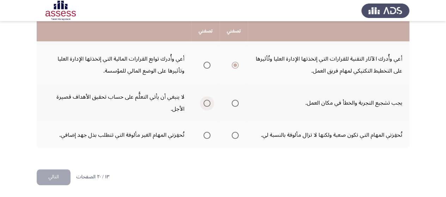
click at [206, 102] on span "Select an option" at bounding box center [206, 103] width 7 height 7
click at [206, 102] on input "Select an option" at bounding box center [206, 103] width 7 height 7
click at [236, 134] on span "Select an option" at bounding box center [235, 135] width 7 height 7
click at [236, 134] on input "Select an option" at bounding box center [235, 135] width 7 height 7
click at [55, 177] on button "التالي" at bounding box center [54, 177] width 34 height 16
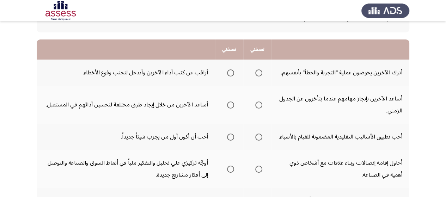
scroll to position [71, 0]
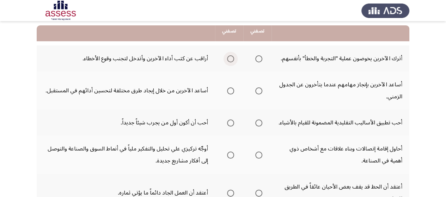
click at [231, 60] on span "Select an option" at bounding box center [230, 58] width 7 height 7
click at [231, 60] on input "Select an option" at bounding box center [230, 58] width 7 height 7
click at [232, 88] on span "Select an option" at bounding box center [230, 90] width 7 height 7
click at [232, 88] on input "Select an option" at bounding box center [230, 90] width 7 height 7
click at [230, 127] on span "Select an option" at bounding box center [230, 123] width 7 height 7
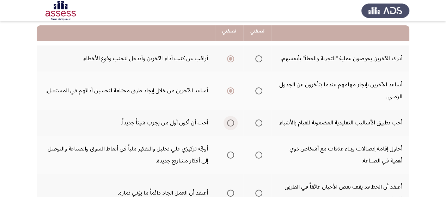
click at [230, 127] on input "Select an option" at bounding box center [230, 123] width 7 height 7
click at [257, 159] on span "Select an option" at bounding box center [258, 155] width 7 height 7
click at [257, 159] on input "Select an option" at bounding box center [258, 155] width 7 height 7
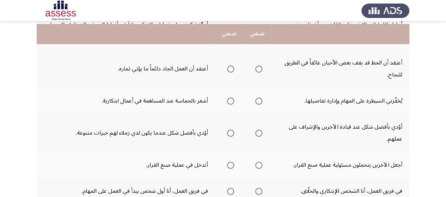
scroll to position [197, 0]
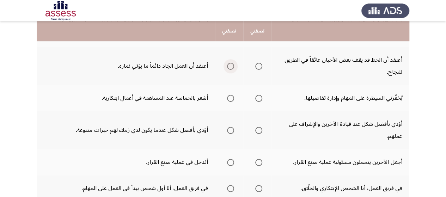
click at [230, 70] on span "Select an option" at bounding box center [230, 66] width 7 height 7
click at [230, 70] on input "Select an option" at bounding box center [230, 66] width 7 height 7
click at [230, 102] on span "Select an option" at bounding box center [230, 98] width 7 height 7
click at [230, 102] on input "Select an option" at bounding box center [230, 98] width 7 height 7
click at [259, 134] on span "Select an option" at bounding box center [258, 130] width 7 height 7
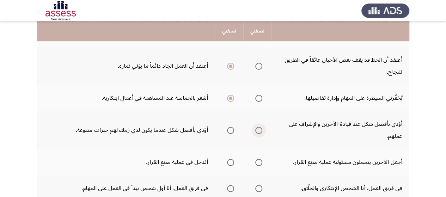
click at [259, 134] on input "Select an option" at bounding box center [258, 130] width 7 height 7
click at [231, 166] on span "Select an option" at bounding box center [230, 162] width 7 height 7
click at [231, 166] on input "Select an option" at bounding box center [230, 162] width 7 height 7
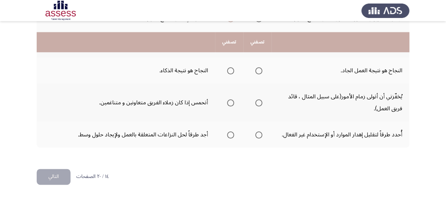
scroll to position [353, 0]
click at [260, 42] on span "Select an option" at bounding box center [258, 44] width 7 height 7
click at [260, 42] on input "Select an option" at bounding box center [258, 44] width 7 height 7
click at [260, 68] on span "Select an option" at bounding box center [258, 70] width 7 height 7
click at [260, 68] on input "Select an option" at bounding box center [258, 70] width 7 height 7
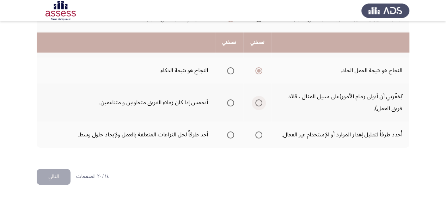
click at [259, 105] on span "Select an option" at bounding box center [258, 102] width 7 height 7
click at [259, 105] on input "Select an option" at bounding box center [258, 102] width 7 height 7
click at [256, 136] on span "Select an option" at bounding box center [258, 135] width 7 height 7
click at [256, 136] on input "Select an option" at bounding box center [258, 135] width 7 height 7
click at [229, 136] on span "Select an option" at bounding box center [230, 135] width 7 height 7
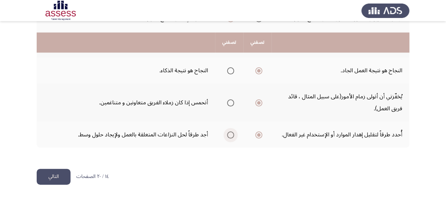
click at [229, 136] on input "Select an option" at bounding box center [230, 135] width 7 height 7
click at [62, 178] on button "التالي" at bounding box center [54, 177] width 34 height 16
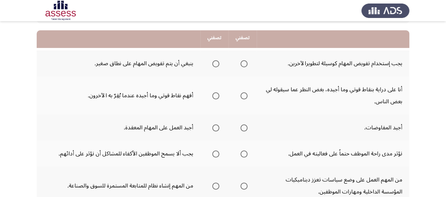
scroll to position [74, 0]
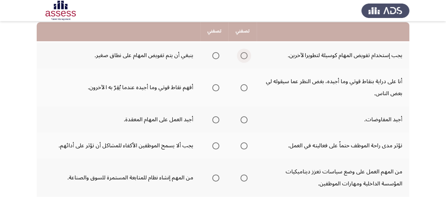
click at [243, 54] on span "Select an option" at bounding box center [243, 55] width 7 height 7
click at [243, 54] on input "Select an option" at bounding box center [243, 55] width 7 height 7
click at [241, 86] on span "Select an option" at bounding box center [243, 87] width 7 height 7
click at [241, 86] on input "Select an option" at bounding box center [243, 87] width 7 height 7
click at [216, 120] on span "Select an option" at bounding box center [215, 119] width 7 height 7
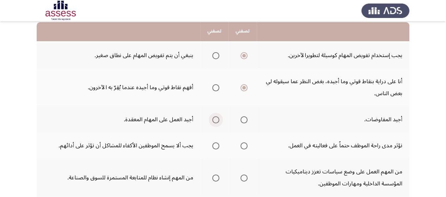
click at [216, 120] on input "Select an option" at bounding box center [215, 119] width 7 height 7
click at [214, 146] on span "Select an option" at bounding box center [215, 145] width 7 height 7
click at [214, 146] on input "Select an option" at bounding box center [215, 145] width 7 height 7
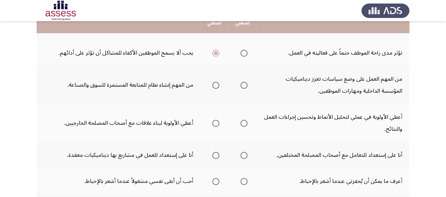
scroll to position [172, 0]
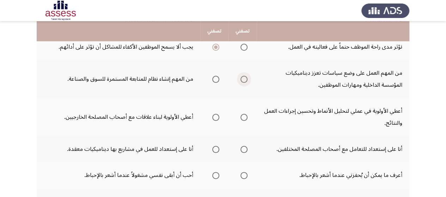
click at [243, 78] on span "Select an option" at bounding box center [243, 79] width 7 height 7
click at [243, 78] on input "Select an option" at bounding box center [243, 79] width 7 height 7
click at [245, 117] on span "Select an option" at bounding box center [243, 117] width 7 height 7
click at [245, 117] on input "Select an option" at bounding box center [243, 117] width 7 height 7
click at [216, 151] on span "Select an option" at bounding box center [215, 149] width 7 height 7
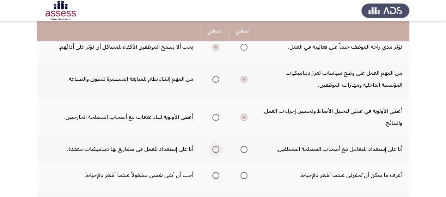
click at [216, 151] on input "Select an option" at bounding box center [215, 149] width 7 height 7
click at [245, 177] on span "Select an option" at bounding box center [243, 175] width 7 height 7
click at [245, 177] on input "Select an option" at bounding box center [243, 175] width 7 height 7
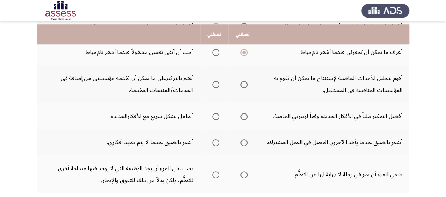
scroll to position [299, 0]
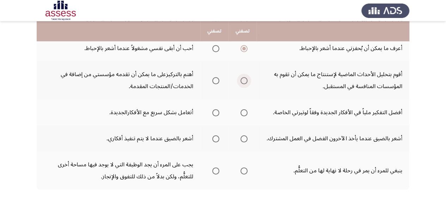
click at [244, 82] on span "Select an option" at bounding box center [243, 80] width 7 height 7
click at [244, 82] on input "Select an option" at bounding box center [243, 80] width 7 height 7
click at [219, 113] on span "Select an option" at bounding box center [215, 112] width 7 height 7
click at [219, 113] on input "Select an option" at bounding box center [215, 112] width 7 height 7
click at [219, 137] on span "Select an option" at bounding box center [215, 138] width 7 height 7
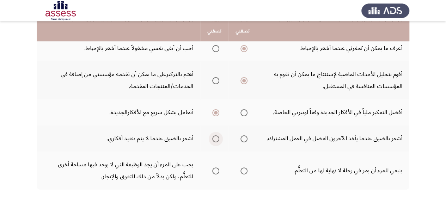
click at [219, 137] on input "Select an option" at bounding box center [215, 138] width 7 height 7
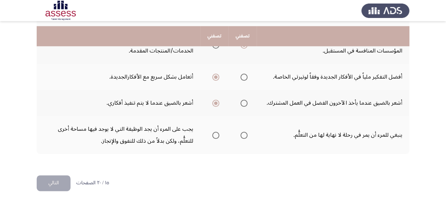
scroll to position [341, 0]
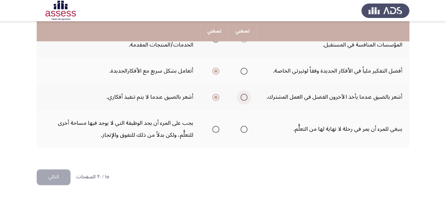
click at [244, 97] on span "Select an option" at bounding box center [243, 97] width 7 height 7
click at [244, 97] on input "Select an option" at bounding box center [243, 97] width 7 height 7
click at [214, 128] on span "Select an option" at bounding box center [215, 129] width 7 height 7
click at [214, 128] on input "Select an option" at bounding box center [215, 129] width 7 height 7
click at [60, 176] on button "التالي" at bounding box center [54, 177] width 34 height 16
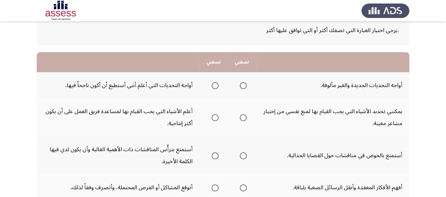
scroll to position [46, 0]
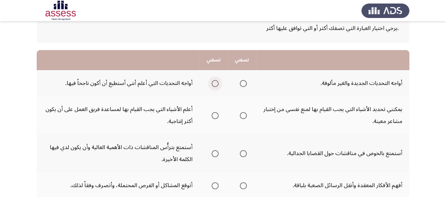
click at [214, 84] on span "Select an option" at bounding box center [215, 83] width 7 height 7
click at [214, 84] on input "Select an option" at bounding box center [215, 83] width 7 height 7
click at [214, 116] on span "Select an option" at bounding box center [215, 115] width 7 height 7
click at [214, 116] on input "Select an option" at bounding box center [215, 115] width 7 height 7
click at [217, 153] on span "Select an option" at bounding box center [215, 153] width 7 height 7
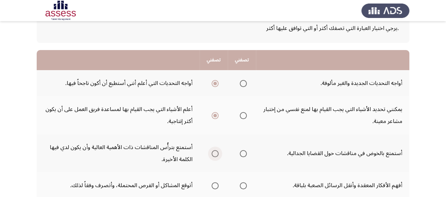
click at [217, 153] on input "Select an option" at bounding box center [215, 153] width 7 height 7
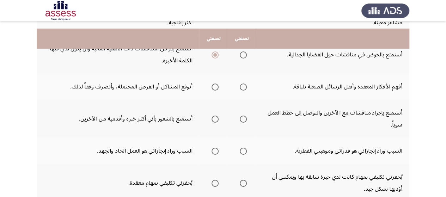
scroll to position [159, 0]
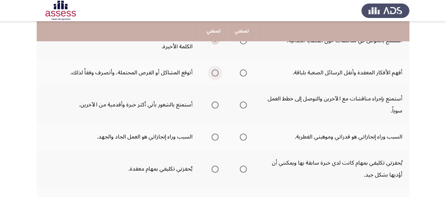
click at [215, 72] on span "Select an option" at bounding box center [215, 72] width 7 height 7
click at [215, 72] on input "Select an option" at bounding box center [215, 72] width 7 height 7
click at [242, 105] on span "Select an option" at bounding box center [243, 105] width 7 height 7
click at [242, 105] on input "Select an option" at bounding box center [243, 105] width 7 height 7
click at [215, 138] on span "Select an option" at bounding box center [215, 137] width 7 height 7
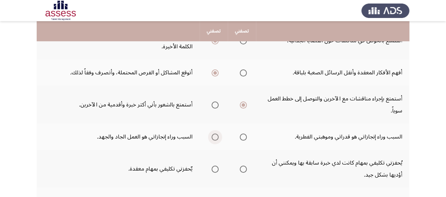
click at [215, 138] on input "Select an option" at bounding box center [215, 137] width 7 height 7
click at [242, 171] on span "Select an option" at bounding box center [243, 169] width 7 height 7
click at [242, 171] on input "Select an option" at bounding box center [243, 169] width 7 height 7
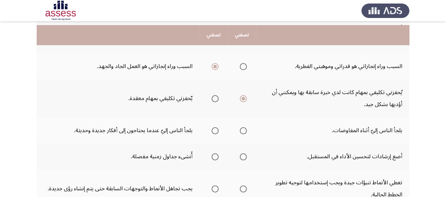
scroll to position [243, 0]
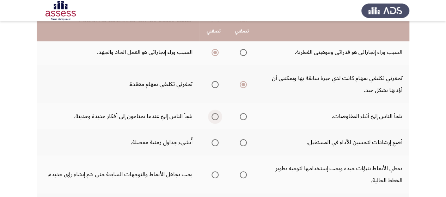
click at [215, 117] on span "Select an option" at bounding box center [215, 116] width 7 height 7
click at [215, 117] on input "Select an option" at bounding box center [215, 116] width 7 height 7
click at [244, 143] on span "Select an option" at bounding box center [243, 142] width 7 height 7
click at [244, 143] on input "Select an option" at bounding box center [243, 142] width 7 height 7
click at [244, 143] on span "Select an option" at bounding box center [244, 143] width 4 height 4
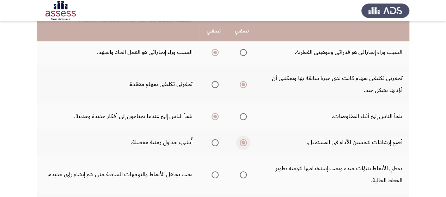
click at [244, 143] on input "Select an option" at bounding box center [243, 142] width 7 height 7
click at [243, 175] on span "Select an option" at bounding box center [243, 175] width 0 height 0
click at [242, 175] on input "Select an option" at bounding box center [243, 174] width 7 height 7
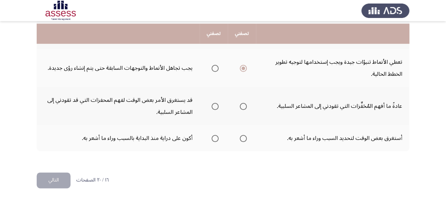
scroll to position [353, 0]
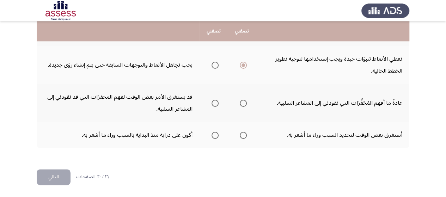
click at [242, 101] on span "Select an option" at bounding box center [243, 103] width 7 height 7
click at [242, 101] on input "Select an option" at bounding box center [243, 103] width 7 height 7
click at [213, 136] on span "Select an option" at bounding box center [215, 135] width 7 height 7
click at [213, 136] on input "Select an option" at bounding box center [215, 135] width 7 height 7
click at [54, 181] on button "التالي" at bounding box center [54, 177] width 34 height 16
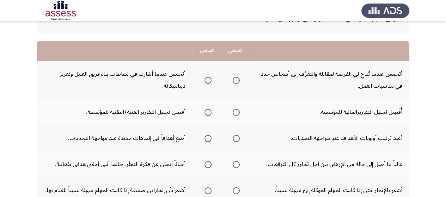
scroll to position [56, 0]
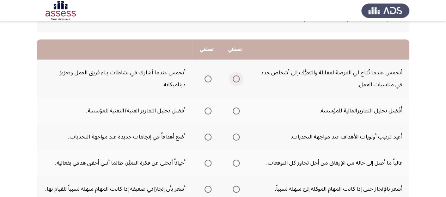
click at [237, 80] on span "Select an option" at bounding box center [236, 78] width 7 height 7
click at [237, 80] on input "Select an option" at bounding box center [236, 78] width 7 height 7
click at [209, 109] on span "Select an option" at bounding box center [207, 111] width 7 height 7
click at [209, 109] on input "Select an option" at bounding box center [207, 111] width 7 height 7
click at [209, 135] on span "Select an option" at bounding box center [207, 137] width 7 height 7
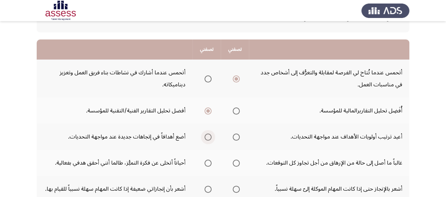
click at [209, 135] on input "Select an option" at bounding box center [207, 137] width 7 height 7
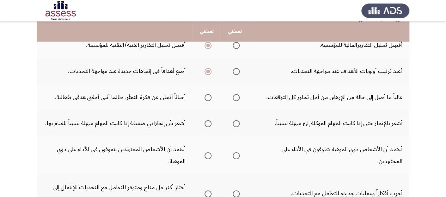
scroll to position [124, 0]
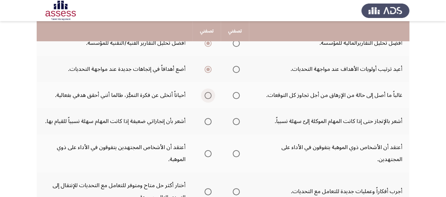
click at [207, 96] on span "Select an option" at bounding box center [207, 95] width 7 height 7
click at [207, 96] on input "Select an option" at bounding box center [207, 95] width 7 height 7
click at [206, 122] on span "Select an option" at bounding box center [207, 121] width 7 height 7
click at [206, 122] on input "Select an option" at bounding box center [207, 121] width 7 height 7
click at [238, 152] on span "Select an option" at bounding box center [236, 153] width 7 height 7
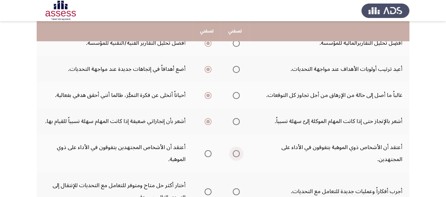
click at [238, 152] on input "Select an option" at bounding box center [236, 153] width 7 height 7
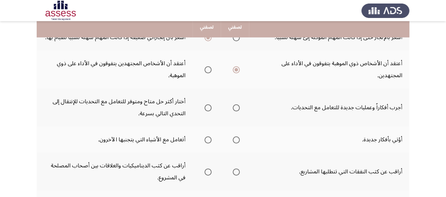
scroll to position [223, 0]
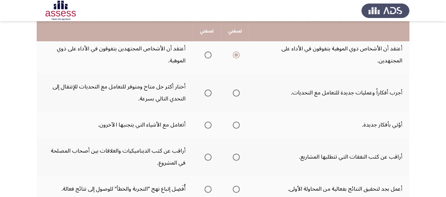
click at [207, 90] on span "Select an option" at bounding box center [207, 93] width 7 height 7
click at [207, 90] on input "Select an option" at bounding box center [207, 93] width 7 height 7
click at [209, 124] on span "Select an option" at bounding box center [207, 125] width 7 height 7
click at [209, 124] on input "Select an option" at bounding box center [207, 125] width 7 height 7
click at [206, 158] on span "Select an option" at bounding box center [207, 157] width 7 height 7
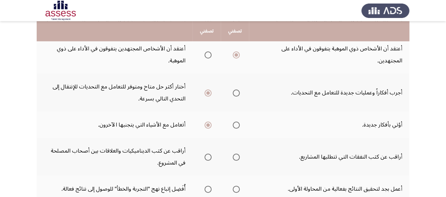
click at [206, 158] on input "Select an option" at bounding box center [207, 157] width 7 height 7
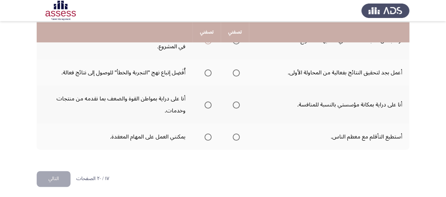
scroll to position [340, 0]
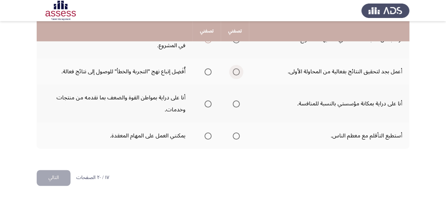
click at [235, 72] on span "Select an option" at bounding box center [236, 71] width 7 height 7
click at [235, 72] on input "Select an option" at bounding box center [236, 71] width 7 height 7
click at [236, 105] on span "Select an option" at bounding box center [236, 103] width 7 height 7
click at [236, 105] on input "Select an option" at bounding box center [236, 103] width 7 height 7
click at [207, 136] on span "Select an option" at bounding box center [207, 136] width 7 height 7
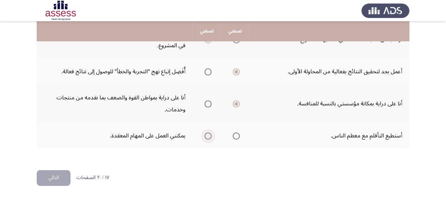
click at [207, 136] on input "Select an option" at bounding box center [207, 136] width 7 height 7
click at [56, 177] on button "التالي" at bounding box center [54, 178] width 34 height 16
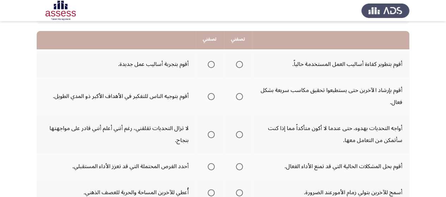
scroll to position [63, 0]
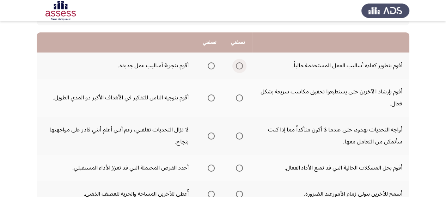
click at [239, 65] on span "Select an option" at bounding box center [239, 65] width 7 height 7
click at [239, 65] on input "Select an option" at bounding box center [239, 65] width 7 height 7
click at [239, 98] on span "Select an option" at bounding box center [239, 97] width 7 height 7
click at [239, 98] on input "Select an option" at bounding box center [239, 97] width 7 height 7
click at [240, 134] on span "Select an option" at bounding box center [239, 136] width 7 height 7
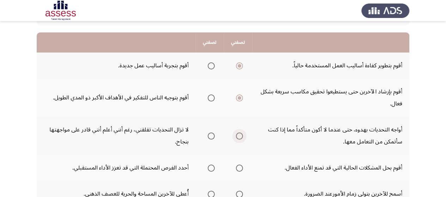
click at [240, 134] on input "Select an option" at bounding box center [239, 136] width 7 height 7
click at [238, 170] on span "Select an option" at bounding box center [239, 168] width 7 height 7
click at [238, 170] on input "Select an option" at bounding box center [239, 168] width 7 height 7
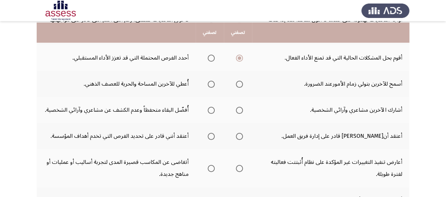
scroll to position [176, 0]
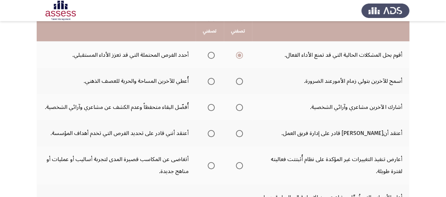
click at [240, 79] on span "Select an option" at bounding box center [239, 81] width 7 height 7
click at [240, 79] on input "Select an option" at bounding box center [239, 81] width 7 height 7
click at [238, 106] on span "Select an option" at bounding box center [239, 107] width 7 height 7
click at [238, 106] on input "Select an option" at bounding box center [239, 107] width 7 height 7
click at [242, 134] on span "Select an option" at bounding box center [239, 133] width 7 height 7
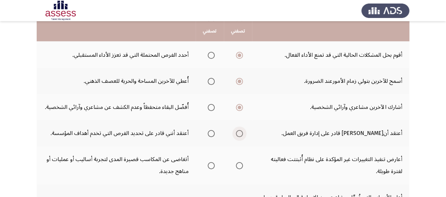
click at [242, 134] on input "Select an option" at bounding box center [239, 133] width 7 height 7
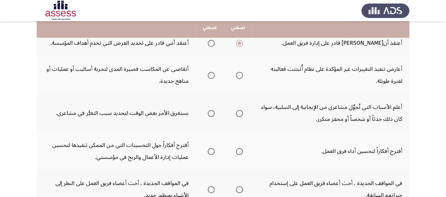
scroll to position [275, 0]
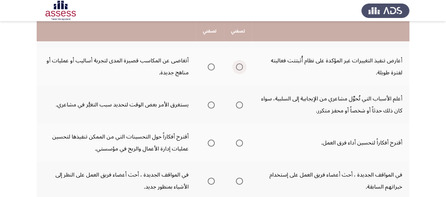
click at [240, 66] on span "Select an option" at bounding box center [239, 66] width 7 height 7
click at [240, 66] on input "Select an option" at bounding box center [239, 66] width 7 height 7
click at [239, 104] on span "Select an option" at bounding box center [239, 105] width 7 height 7
click at [239, 104] on input "Select an option" at bounding box center [239, 105] width 7 height 7
click at [240, 145] on span "Select an option" at bounding box center [239, 143] width 7 height 7
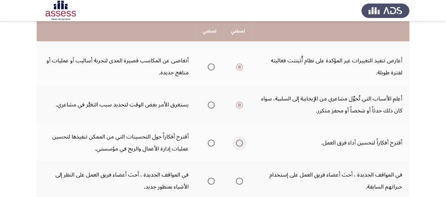
click at [240, 145] on input "Select an option" at bounding box center [239, 143] width 7 height 7
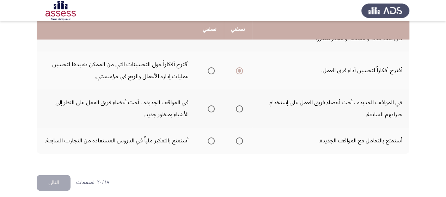
scroll to position [353, 0]
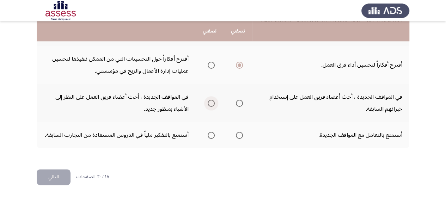
click at [211, 103] on span "Select an option" at bounding box center [211, 103] width 7 height 7
click at [211, 103] on input "Select an option" at bounding box center [211, 103] width 7 height 7
click at [238, 137] on span "Select an option" at bounding box center [239, 135] width 7 height 7
click at [238, 137] on input "Select an option" at bounding box center [239, 135] width 7 height 7
click at [53, 180] on button "التالي" at bounding box center [54, 177] width 34 height 16
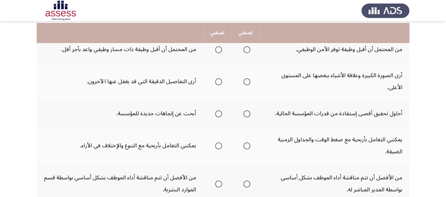
scroll to position [82, 0]
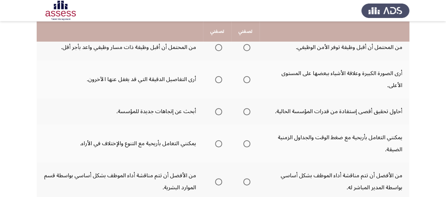
click at [246, 46] on span "Select an option" at bounding box center [246, 47] width 7 height 7
click at [246, 46] on input "Select an option" at bounding box center [246, 47] width 7 height 7
click at [216, 79] on span "Select an option" at bounding box center [218, 79] width 7 height 7
click at [216, 79] on input "Select an option" at bounding box center [218, 79] width 7 height 7
click at [217, 112] on span "Select an option" at bounding box center [218, 111] width 7 height 7
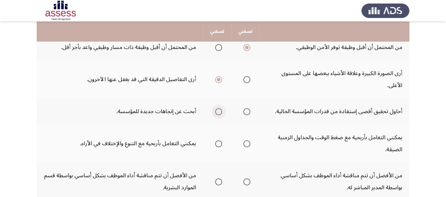
click at [217, 112] on input "Select an option" at bounding box center [218, 111] width 7 height 7
click at [216, 143] on span "Select an option" at bounding box center [218, 143] width 7 height 7
click at [216, 143] on input "Select an option" at bounding box center [218, 143] width 7 height 7
click at [245, 181] on span "Select an option" at bounding box center [246, 181] width 7 height 7
click at [245, 181] on input "Select an option" at bounding box center [246, 181] width 7 height 7
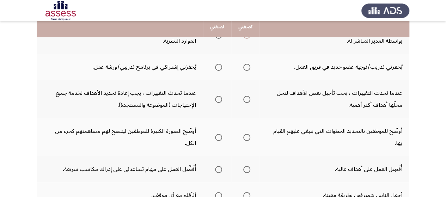
scroll to position [237, 0]
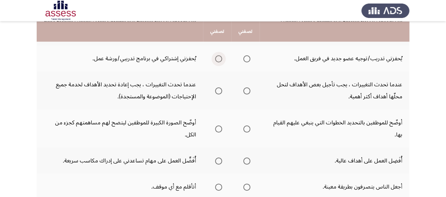
click at [218, 60] on span "Select an option" at bounding box center [218, 58] width 7 height 7
click at [218, 60] on input "Select an option" at bounding box center [218, 58] width 7 height 7
click at [218, 89] on span "Select an option" at bounding box center [218, 90] width 7 height 7
click at [218, 89] on input "Select an option" at bounding box center [218, 90] width 7 height 7
click at [246, 90] on span "Select an option" at bounding box center [246, 90] width 7 height 7
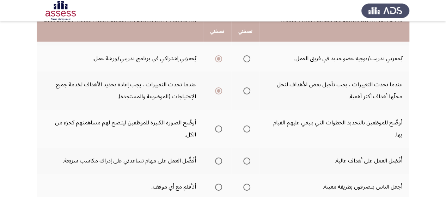
click at [246, 90] on input "Select an option" at bounding box center [246, 90] width 7 height 7
click at [217, 130] on span "Select an option" at bounding box center [218, 129] width 7 height 7
click at [217, 130] on input "Select an option" at bounding box center [218, 129] width 7 height 7
click at [247, 161] on span "Select an option" at bounding box center [246, 161] width 7 height 7
click at [247, 161] on input "Select an option" at bounding box center [246, 161] width 7 height 7
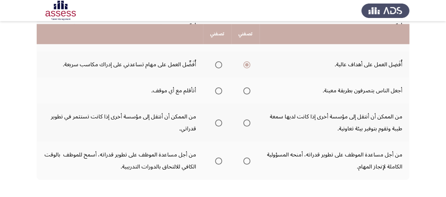
scroll to position [341, 0]
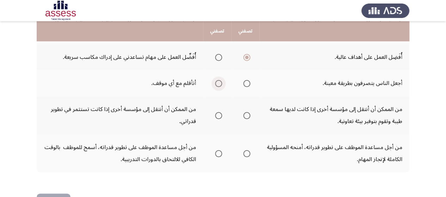
click at [218, 85] on span "Select an option" at bounding box center [218, 83] width 7 height 7
click at [218, 85] on input "Select an option" at bounding box center [218, 83] width 7 height 7
click at [217, 116] on span "Select an option" at bounding box center [218, 115] width 7 height 7
click at [217, 116] on input "Select an option" at bounding box center [218, 115] width 7 height 7
click at [248, 153] on span "Select an option" at bounding box center [246, 153] width 7 height 7
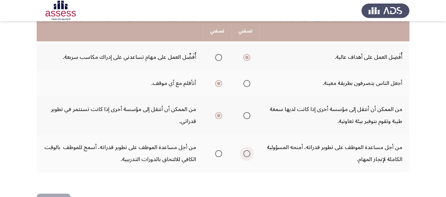
click at [248, 153] on input "Select an option" at bounding box center [246, 153] width 7 height 7
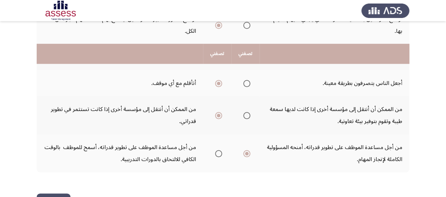
scroll to position [365, 0]
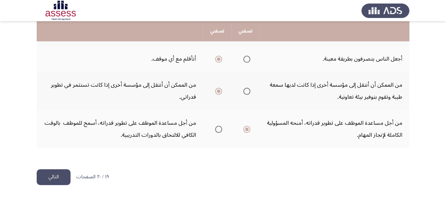
click at [50, 179] on button "التالي" at bounding box center [54, 177] width 34 height 16
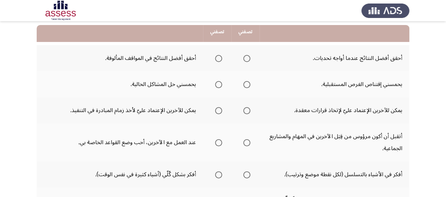
scroll to position [72, 0]
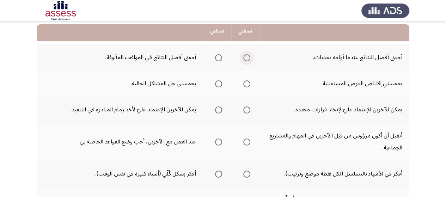
click at [248, 55] on span "Select an option" at bounding box center [246, 57] width 7 height 7
click at [248, 55] on input "Select an option" at bounding box center [246, 57] width 7 height 7
click at [219, 83] on span "Select an option" at bounding box center [218, 83] width 7 height 7
click at [219, 83] on input "Select an option" at bounding box center [218, 83] width 7 height 7
click at [245, 108] on span "Select an option" at bounding box center [246, 109] width 7 height 7
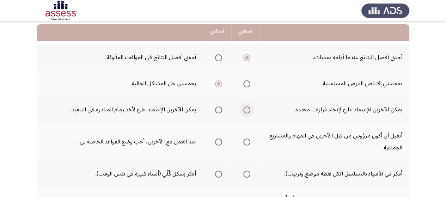
click at [245, 108] on input "Select an option" at bounding box center [246, 109] width 7 height 7
click at [218, 140] on span "Select an option" at bounding box center [218, 142] width 7 height 7
click at [218, 140] on input "Select an option" at bounding box center [218, 142] width 7 height 7
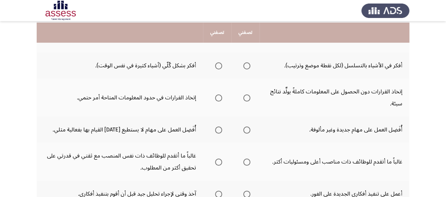
scroll to position [183, 0]
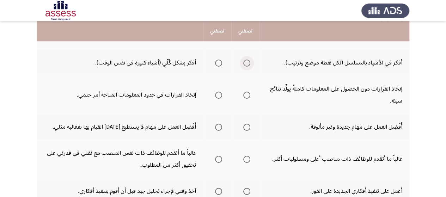
click at [246, 62] on span "Select an option" at bounding box center [246, 63] width 7 height 7
click at [246, 62] on input "Select an option" at bounding box center [246, 63] width 7 height 7
click at [219, 96] on span "Select an option" at bounding box center [218, 95] width 7 height 7
click at [219, 96] on input "Select an option" at bounding box center [218, 95] width 7 height 7
click at [216, 127] on span "Select an option" at bounding box center [218, 127] width 7 height 7
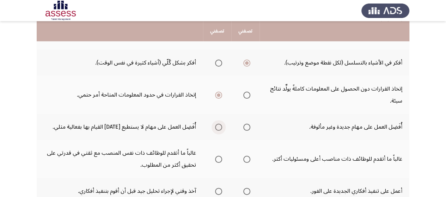
click at [216, 127] on input "Select an option" at bounding box center [218, 127] width 7 height 7
click at [247, 160] on span "Select an option" at bounding box center [246, 159] width 7 height 7
click at [247, 160] on input "Select an option" at bounding box center [246, 159] width 7 height 7
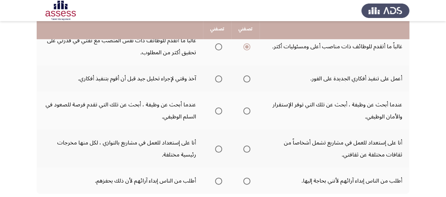
scroll to position [295, 0]
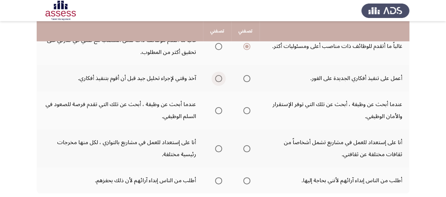
click at [218, 78] on span "Select an option" at bounding box center [218, 78] width 7 height 7
click at [218, 78] on input "Select an option" at bounding box center [218, 78] width 7 height 7
click at [216, 111] on span "Select an option" at bounding box center [218, 110] width 7 height 7
click at [216, 111] on input "Select an option" at bounding box center [218, 110] width 7 height 7
click at [219, 147] on span "Select an option" at bounding box center [218, 148] width 7 height 7
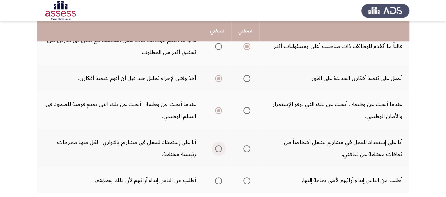
click at [219, 147] on input "Select an option" at bounding box center [218, 148] width 7 height 7
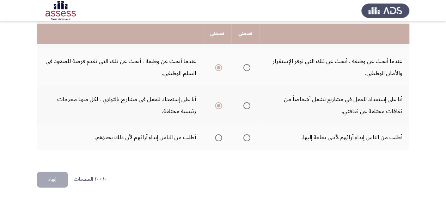
scroll to position [341, 0]
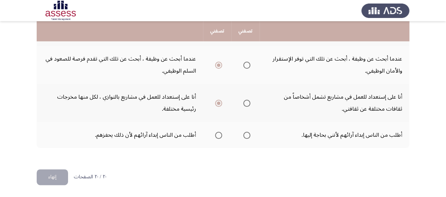
click at [219, 134] on span "Select an option" at bounding box center [218, 135] width 7 height 7
click at [219, 134] on input "Select an option" at bounding box center [218, 135] width 7 height 7
click at [248, 104] on span "Select an option" at bounding box center [246, 103] width 7 height 7
click at [248, 104] on input "Select an option" at bounding box center [246, 103] width 7 height 7
click at [48, 178] on button "إنهاء" at bounding box center [52, 177] width 31 height 16
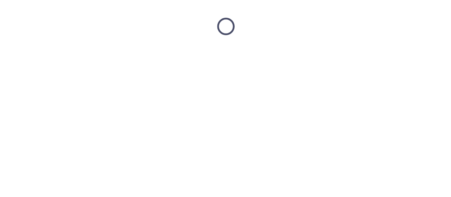
scroll to position [0, 0]
